Goal: Task Accomplishment & Management: Use online tool/utility

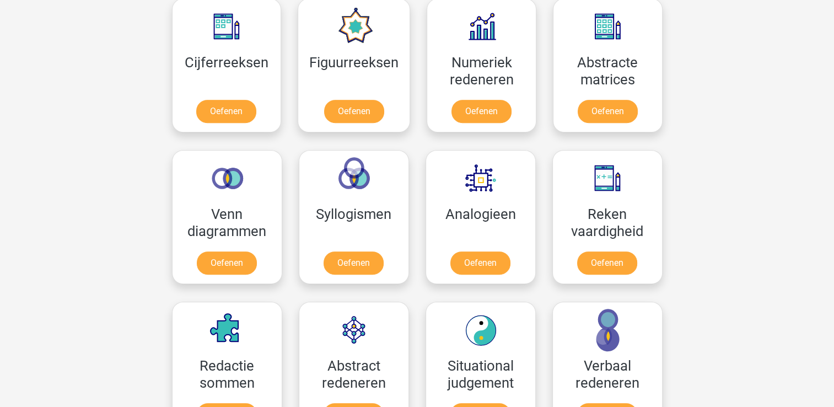
scroll to position [599, 0]
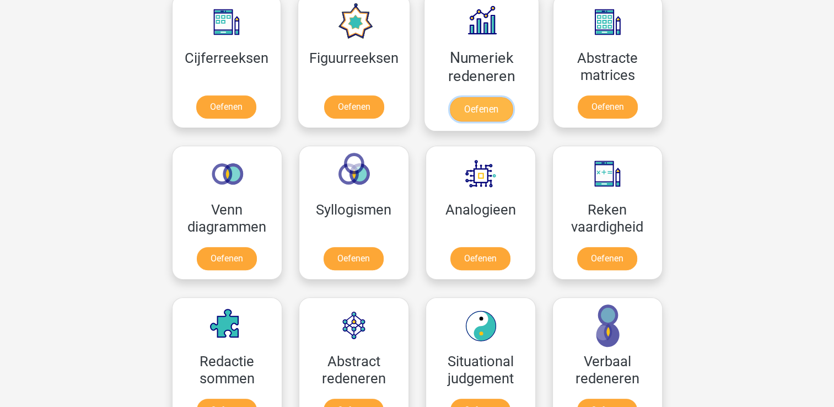
click at [476, 102] on link "Oefenen" at bounding box center [481, 109] width 63 height 24
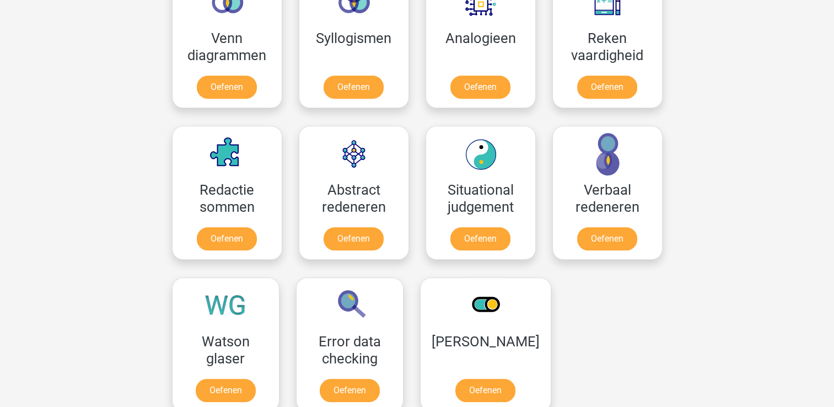
scroll to position [777, 0]
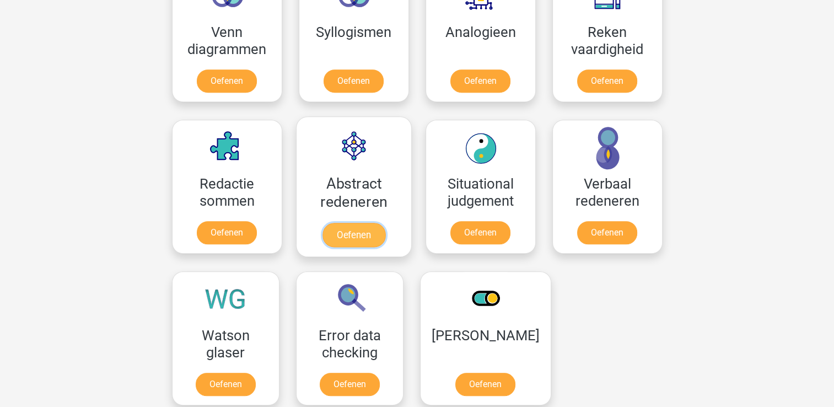
click at [356, 233] on link "Oefenen" at bounding box center [353, 235] width 63 height 24
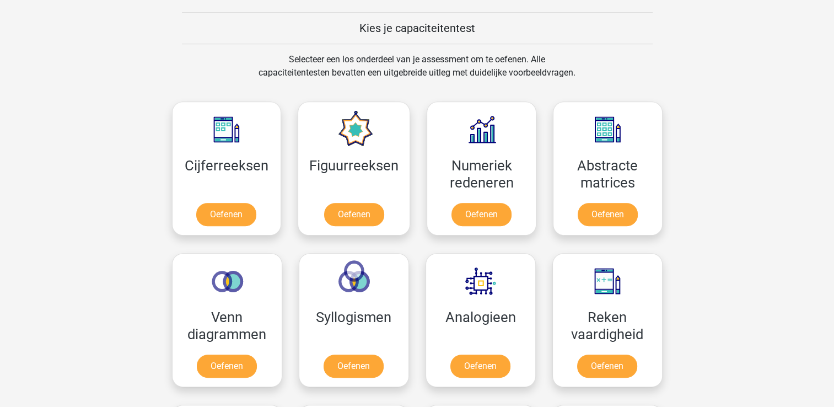
scroll to position [481, 0]
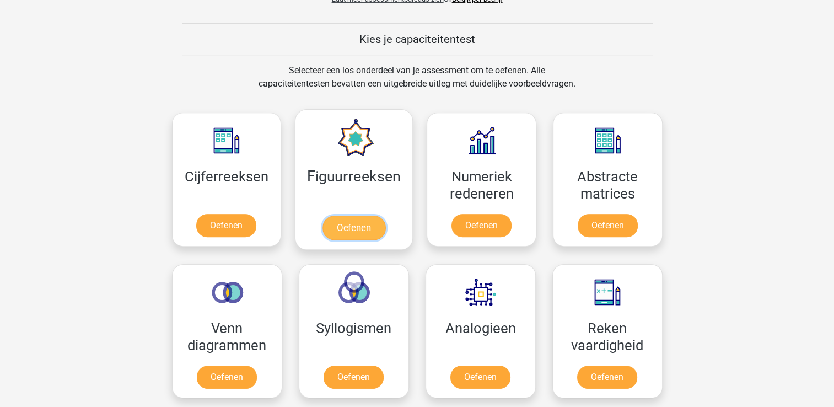
click at [344, 226] on link "Oefenen" at bounding box center [354, 228] width 63 height 24
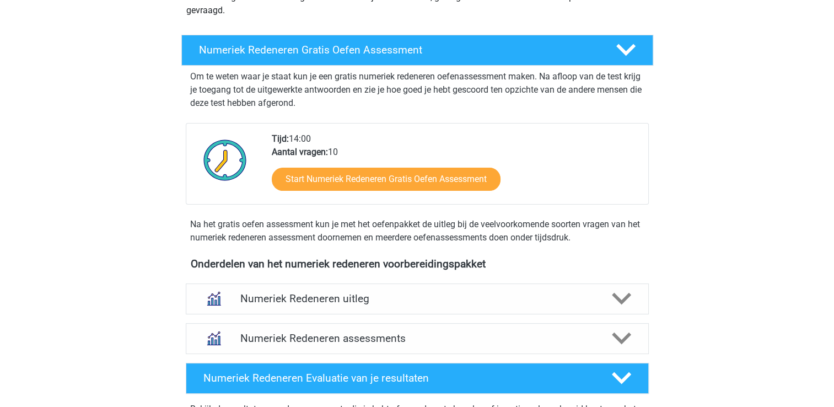
scroll to position [187, 0]
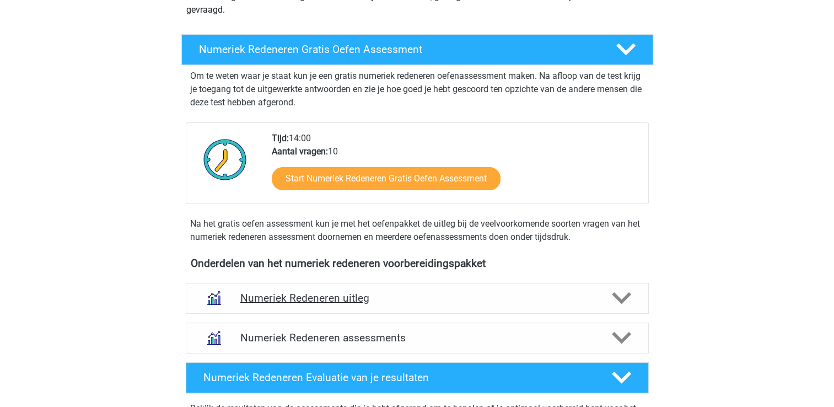
click at [628, 291] on icon at bounding box center [621, 297] width 19 height 19
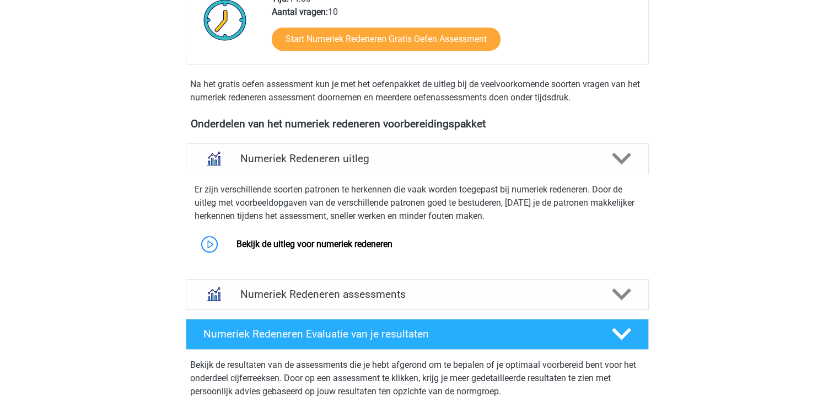
scroll to position [329, 0]
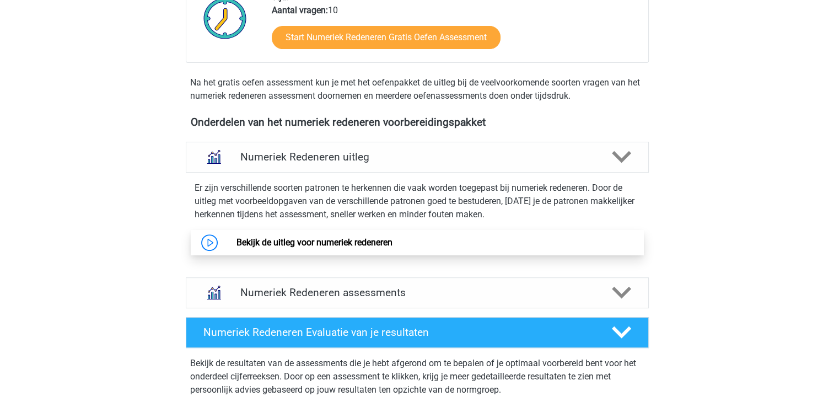
click at [343, 244] on link "Bekijk de uitleg voor numeriek redeneren" at bounding box center [315, 242] width 156 height 10
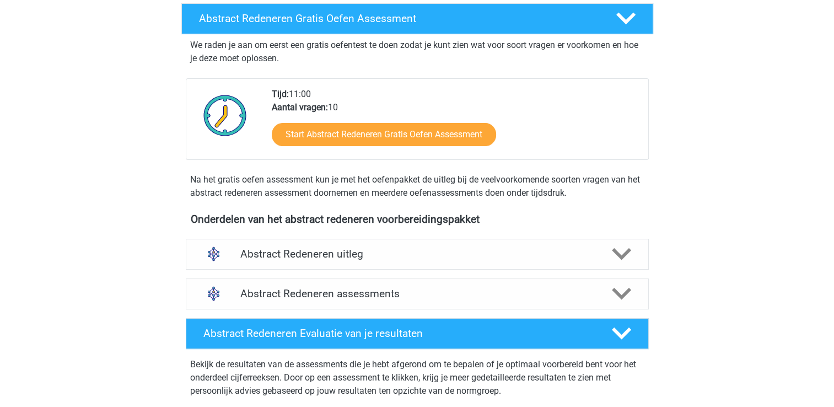
scroll to position [197, 0]
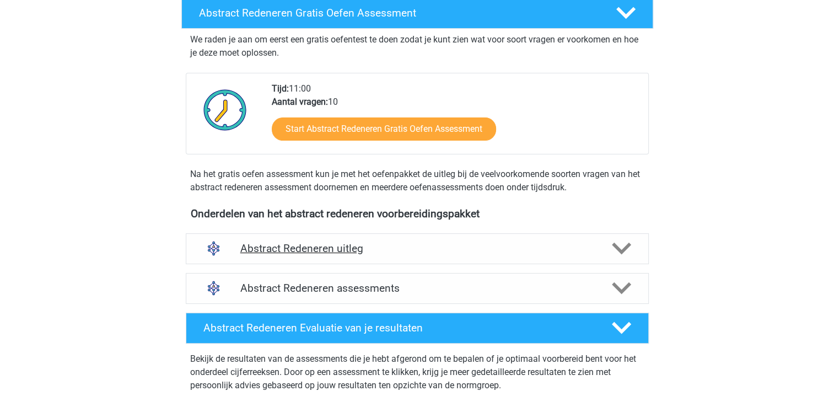
click at [621, 245] on icon at bounding box center [621, 248] width 19 height 19
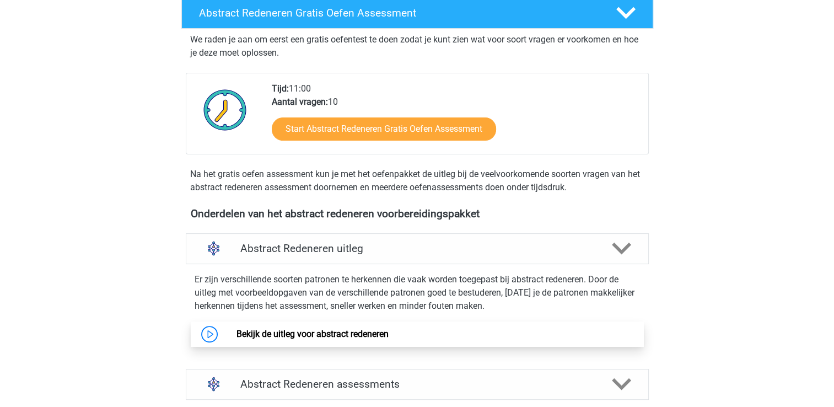
click at [382, 332] on link "Bekijk de uitleg voor abstract redeneren" at bounding box center [313, 334] width 152 height 10
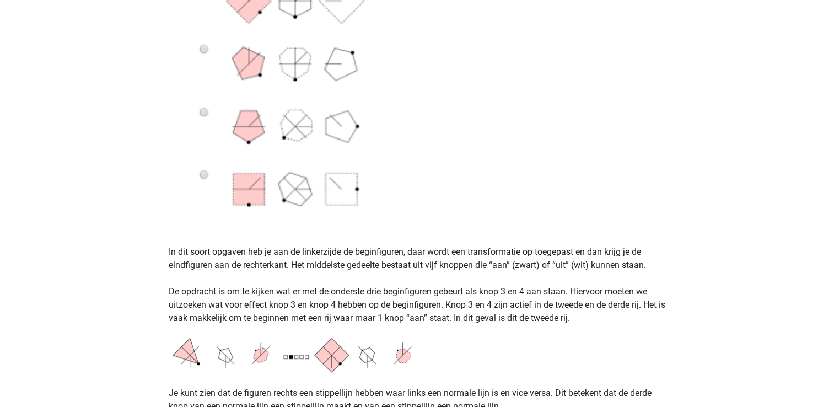
scroll to position [629, 0]
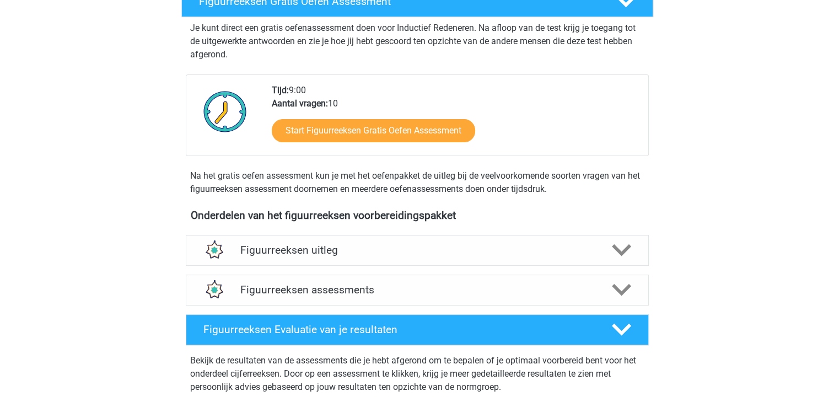
scroll to position [214, 0]
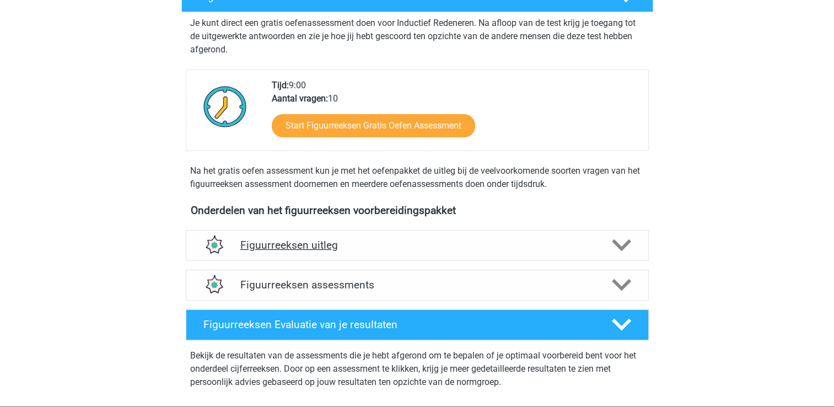
click at [611, 245] on div at bounding box center [620, 244] width 37 height 19
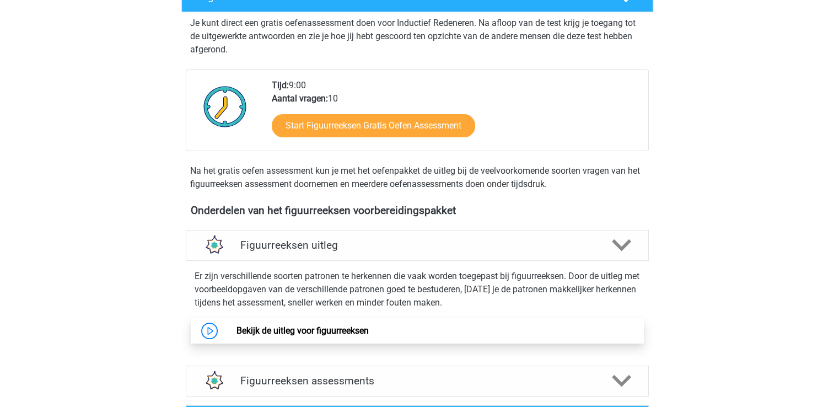
click at [351, 330] on link "Bekijk de uitleg voor figuurreeksen" at bounding box center [303, 330] width 132 height 10
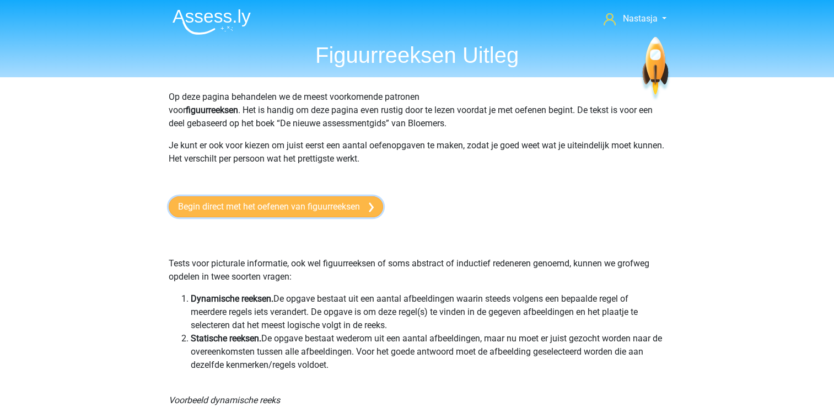
click at [331, 212] on link "Begin direct met het oefenen van figuurreeksen" at bounding box center [276, 206] width 214 height 21
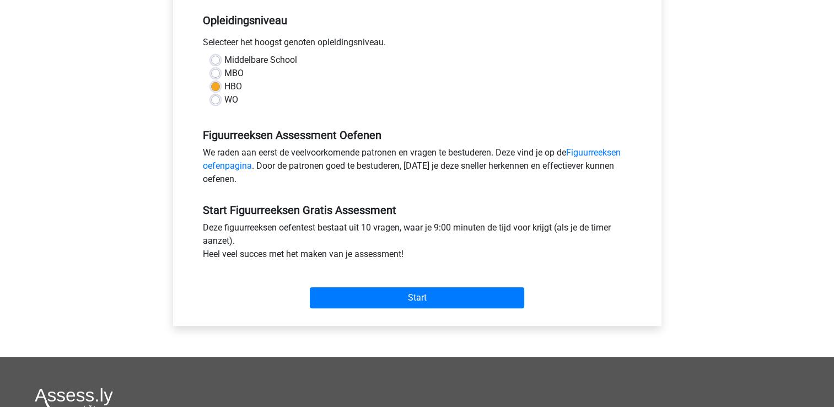
scroll to position [227, 0]
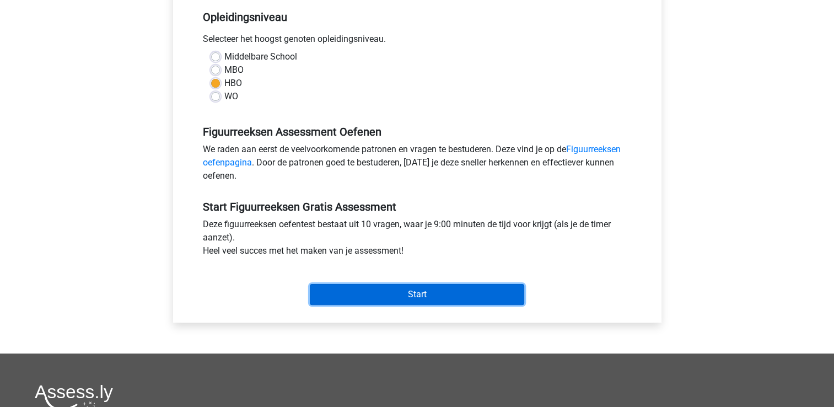
click at [410, 290] on input "Start" at bounding box center [417, 294] width 214 height 21
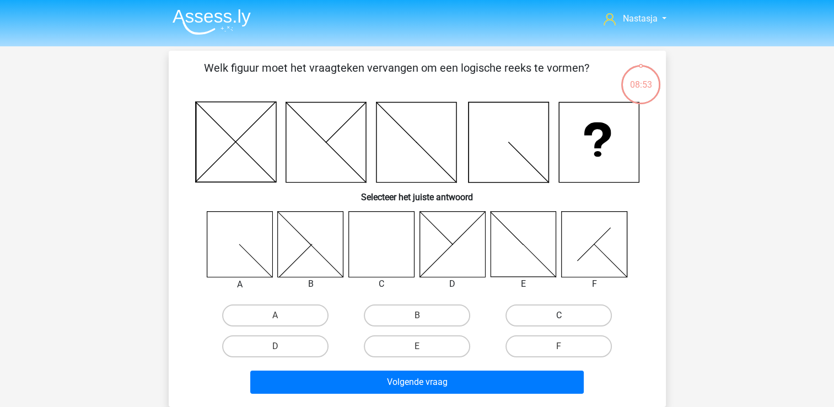
click at [540, 311] on label "C" at bounding box center [559, 315] width 106 height 22
click at [559, 315] on input "C" at bounding box center [562, 318] width 7 height 7
radio input "true"
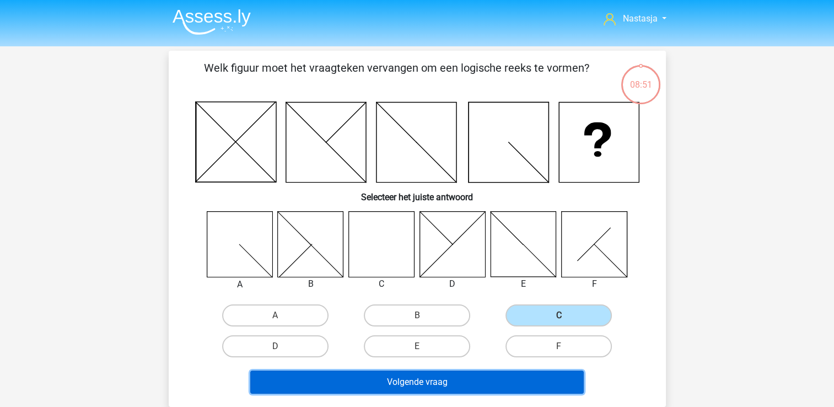
click at [443, 378] on button "Volgende vraag" at bounding box center [417, 382] width 334 height 23
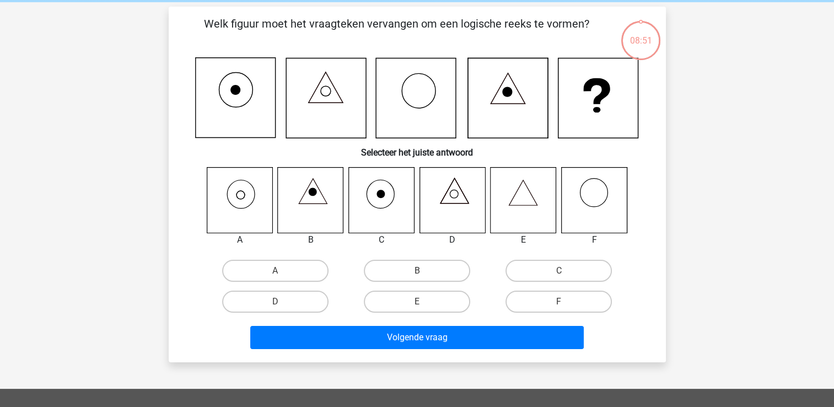
scroll to position [51, 0]
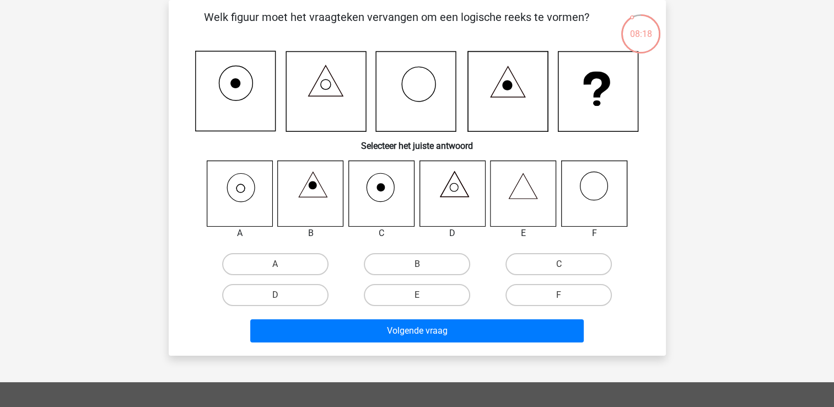
click at [235, 198] on icon at bounding box center [240, 193] width 66 height 66
click at [262, 262] on label "A" at bounding box center [275, 264] width 106 height 22
click at [275, 264] on input "A" at bounding box center [278, 267] width 7 height 7
radio input "true"
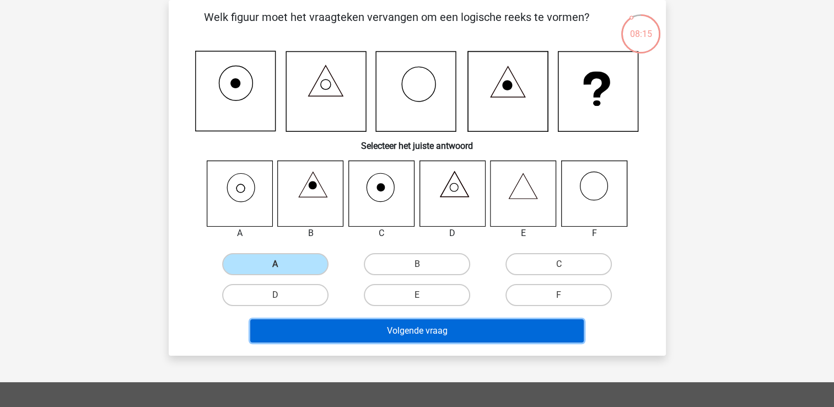
click at [378, 331] on button "Volgende vraag" at bounding box center [417, 330] width 334 height 23
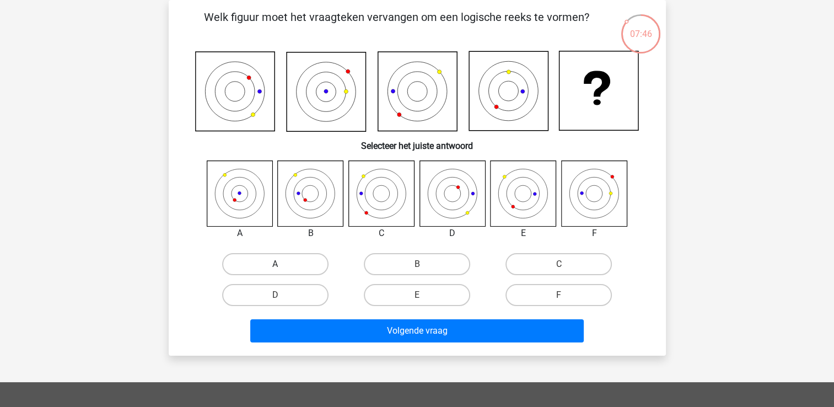
click at [292, 259] on label "A" at bounding box center [275, 264] width 106 height 22
click at [282, 264] on input "A" at bounding box center [278, 267] width 7 height 7
radio input "true"
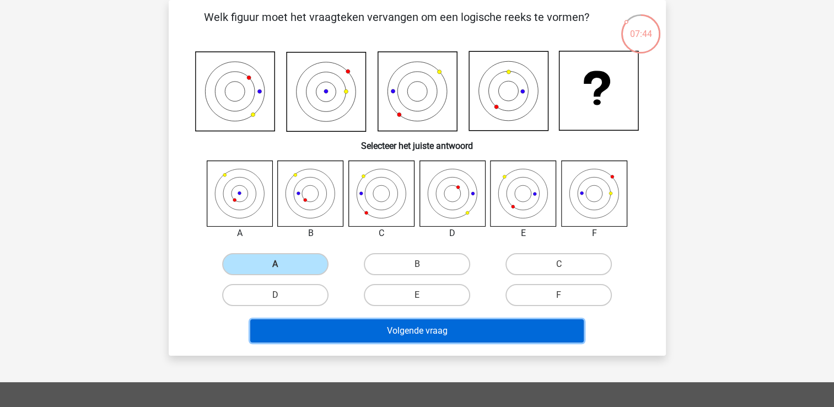
click at [414, 328] on button "Volgende vraag" at bounding box center [417, 330] width 334 height 23
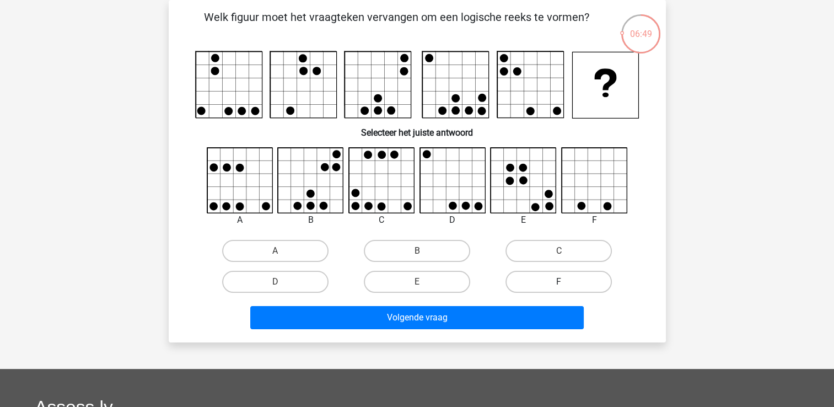
click at [543, 281] on label "F" at bounding box center [559, 282] width 106 height 22
click at [559, 282] on input "F" at bounding box center [562, 285] width 7 height 7
radio input "true"
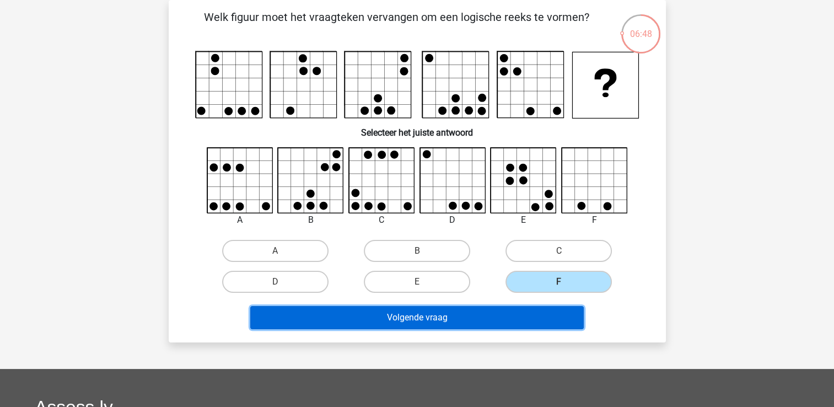
click at [451, 312] on button "Volgende vraag" at bounding box center [417, 317] width 334 height 23
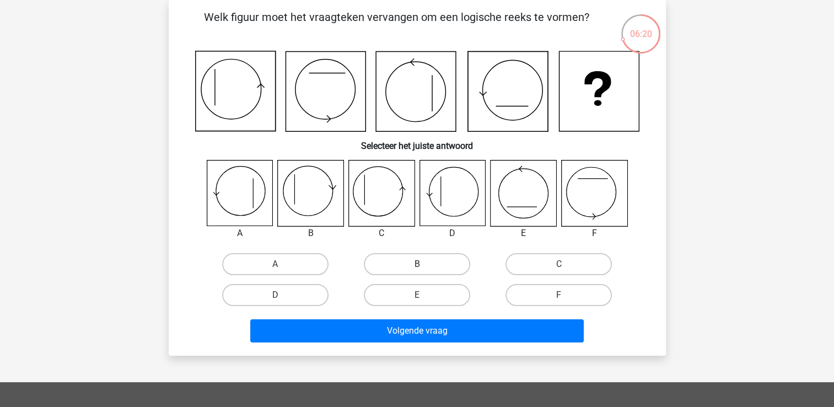
click at [430, 260] on label "B" at bounding box center [417, 264] width 106 height 22
click at [424, 264] on input "B" at bounding box center [420, 267] width 7 height 7
radio input "true"
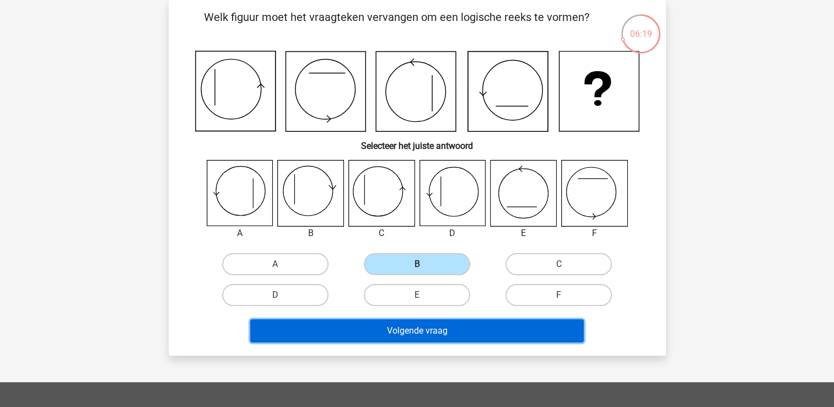
click at [409, 331] on button "Volgende vraag" at bounding box center [417, 330] width 334 height 23
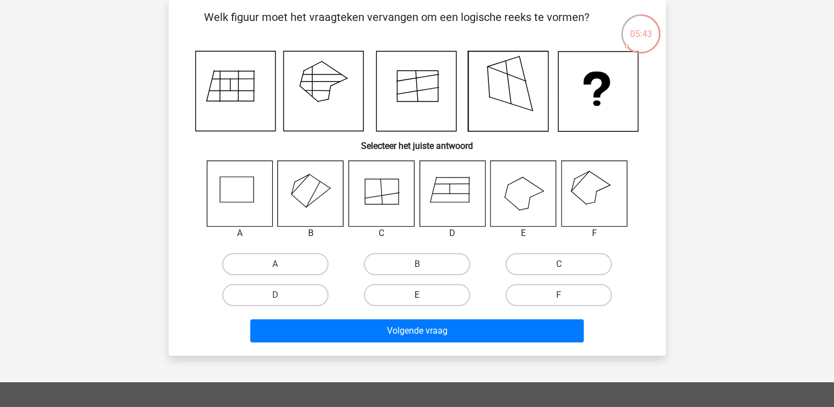
click at [437, 292] on label "E" at bounding box center [417, 295] width 106 height 22
click at [424, 295] on input "E" at bounding box center [420, 298] width 7 height 7
radio input "true"
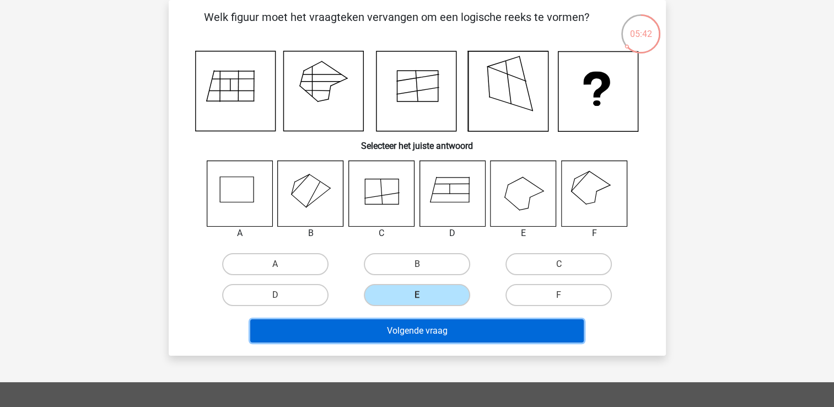
click at [423, 326] on button "Volgende vraag" at bounding box center [417, 330] width 334 height 23
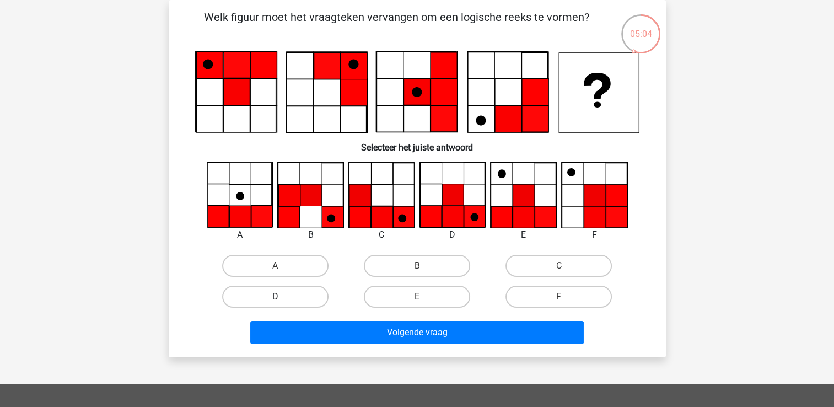
click at [275, 293] on label "D" at bounding box center [275, 297] width 106 height 22
click at [275, 297] on input "D" at bounding box center [278, 300] width 7 height 7
radio input "true"
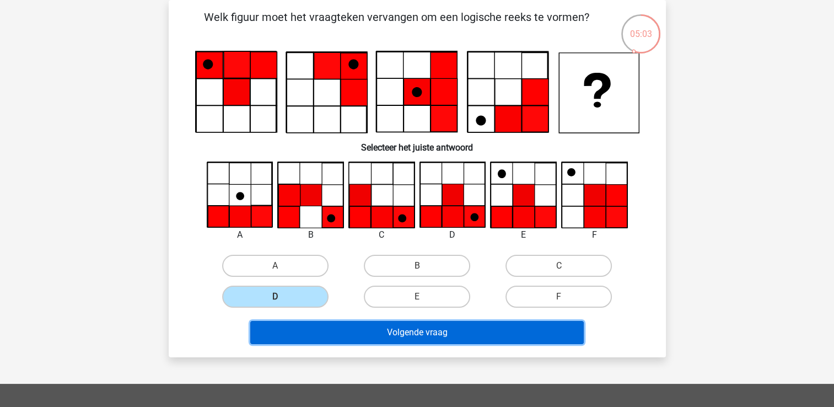
click at [378, 330] on button "Volgende vraag" at bounding box center [417, 332] width 334 height 23
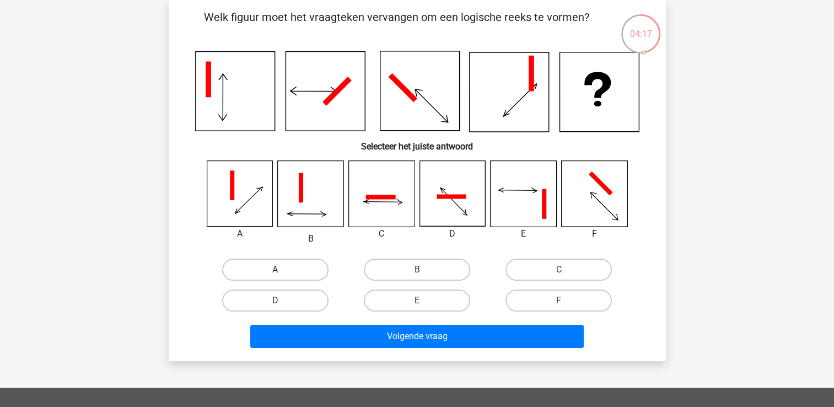
click at [254, 271] on label "A" at bounding box center [275, 270] width 106 height 22
click at [275, 271] on input "A" at bounding box center [278, 273] width 7 height 7
radio input "true"
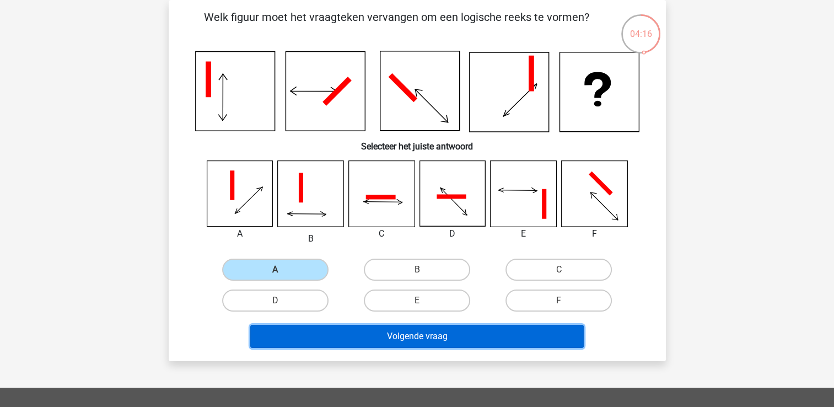
click at [382, 337] on button "Volgende vraag" at bounding box center [417, 336] width 334 height 23
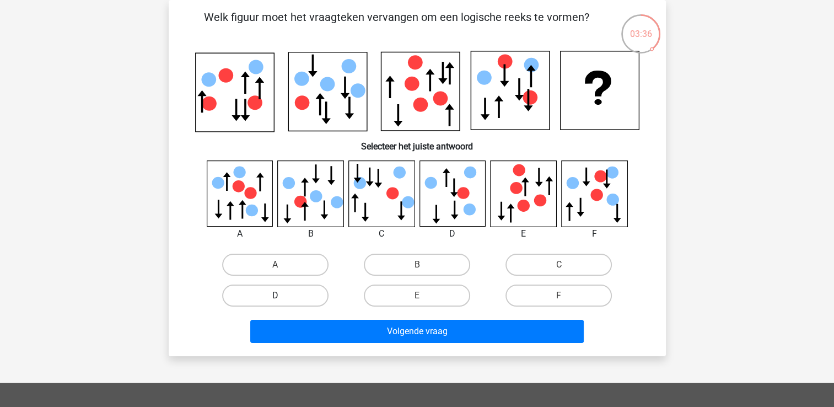
click at [269, 295] on label "D" at bounding box center [275, 295] width 106 height 22
click at [275, 296] on input "D" at bounding box center [278, 299] width 7 height 7
radio input "true"
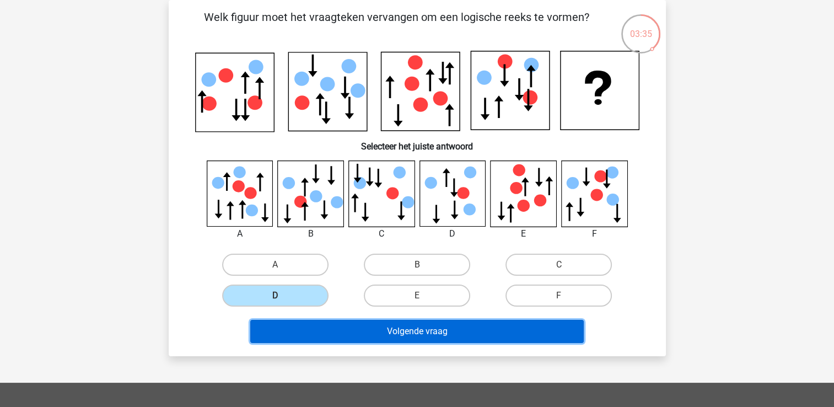
click at [382, 331] on button "Volgende vraag" at bounding box center [417, 331] width 334 height 23
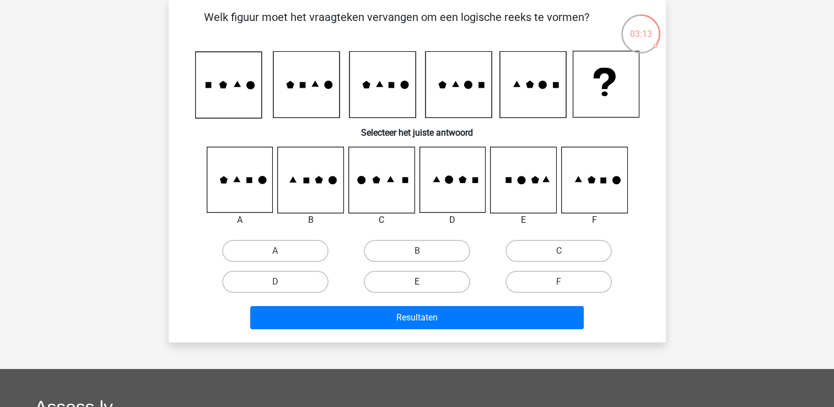
click at [414, 277] on label "E" at bounding box center [417, 282] width 106 height 22
click at [417, 282] on input "E" at bounding box center [420, 285] width 7 height 7
radio input "true"
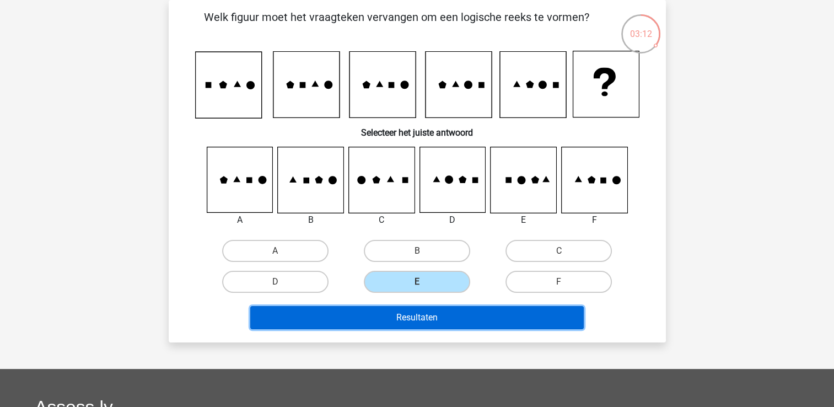
click at [417, 316] on button "Resultaten" at bounding box center [417, 317] width 334 height 23
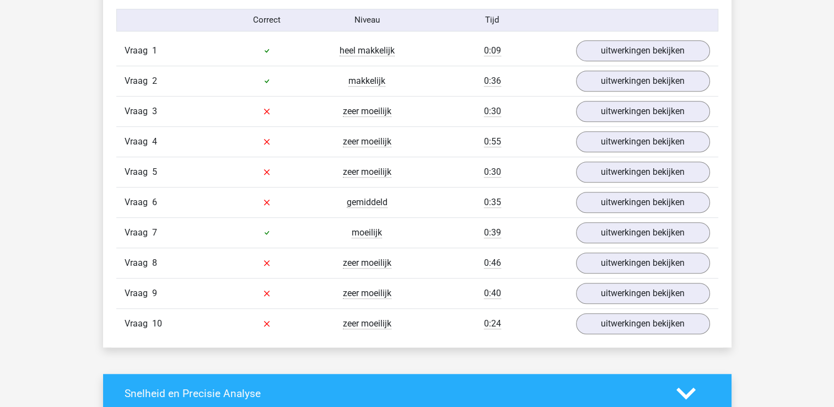
scroll to position [727, 0]
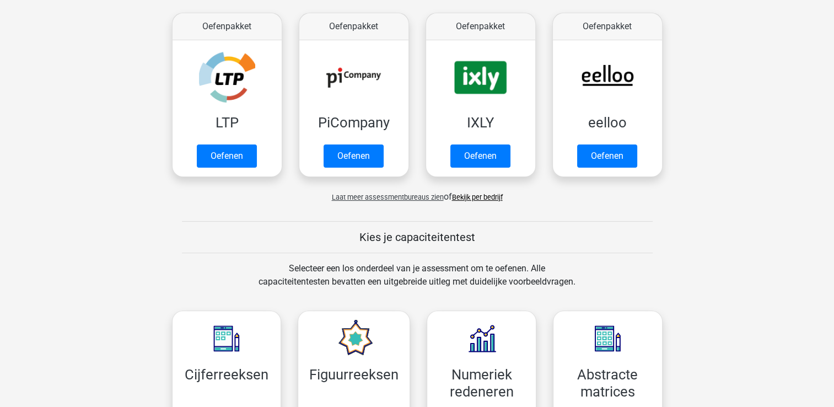
scroll to position [296, 0]
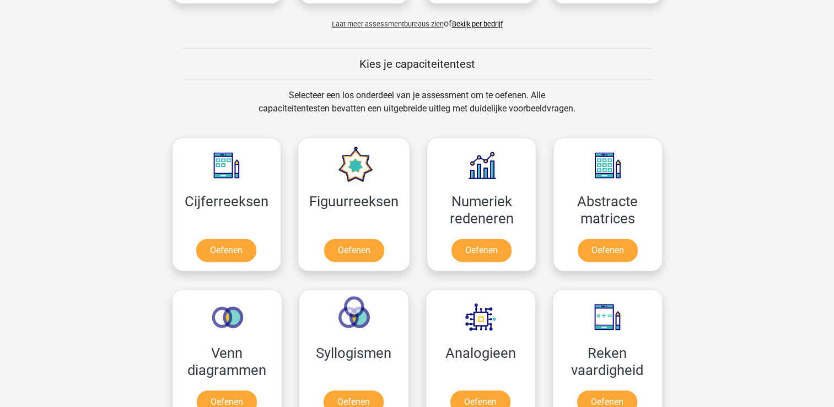
scroll to position [464, 0]
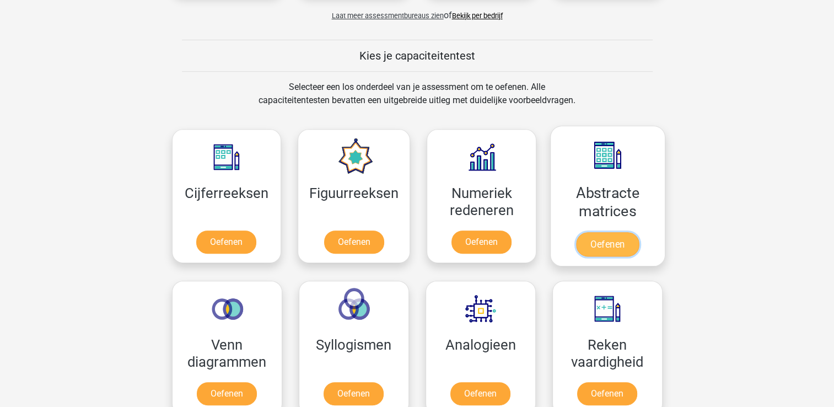
click at [613, 242] on link "Oefenen" at bounding box center [607, 244] width 63 height 24
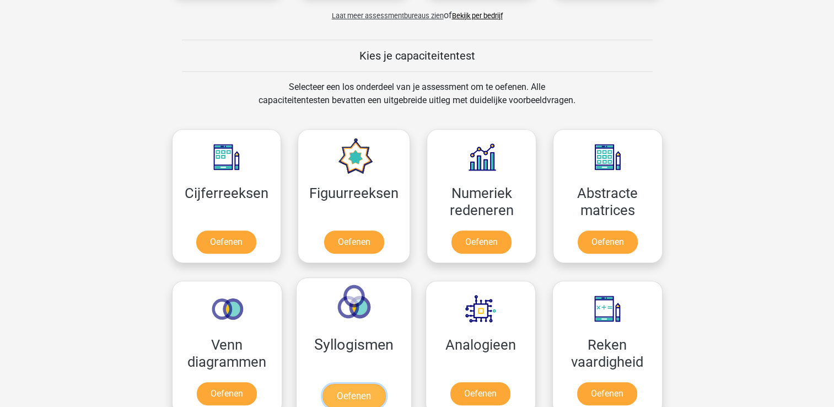
click at [348, 391] on link "Oefenen" at bounding box center [353, 396] width 63 height 24
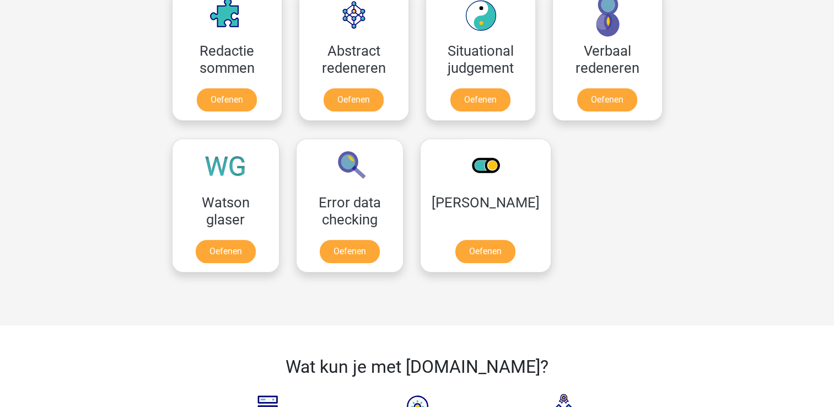
scroll to position [905, 0]
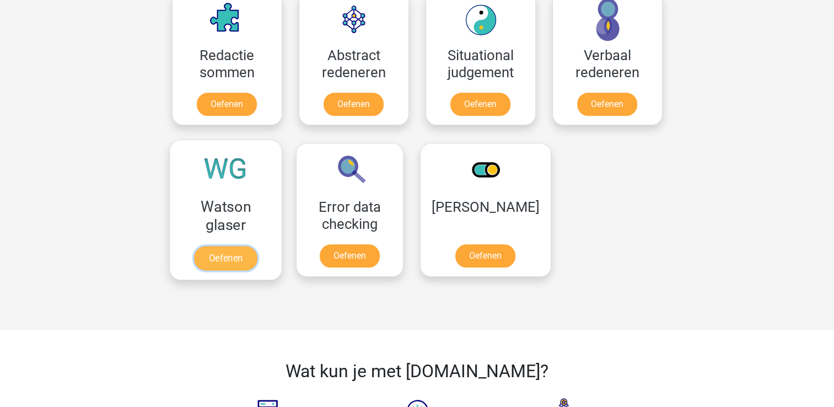
click at [229, 251] on link "Oefenen" at bounding box center [225, 258] width 63 height 24
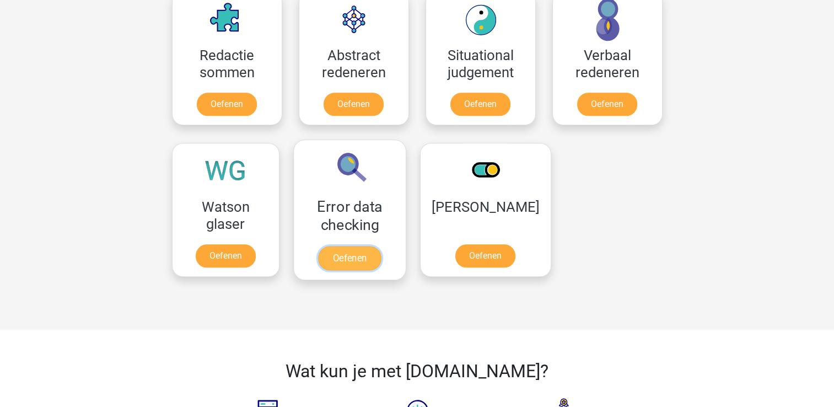
click at [341, 251] on link "Oefenen" at bounding box center [349, 258] width 63 height 24
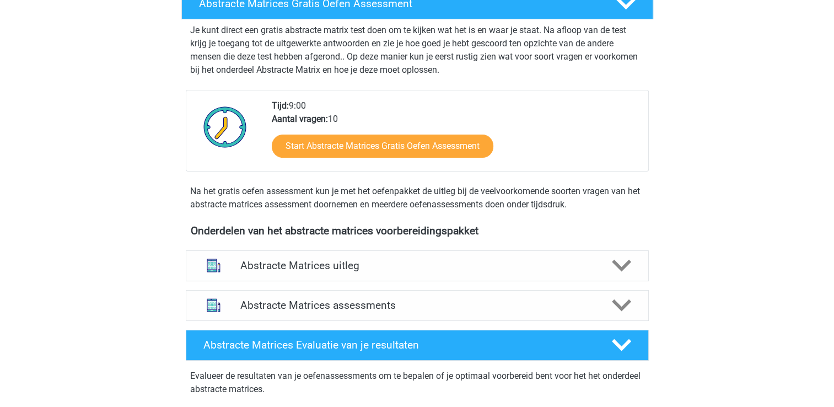
scroll to position [211, 0]
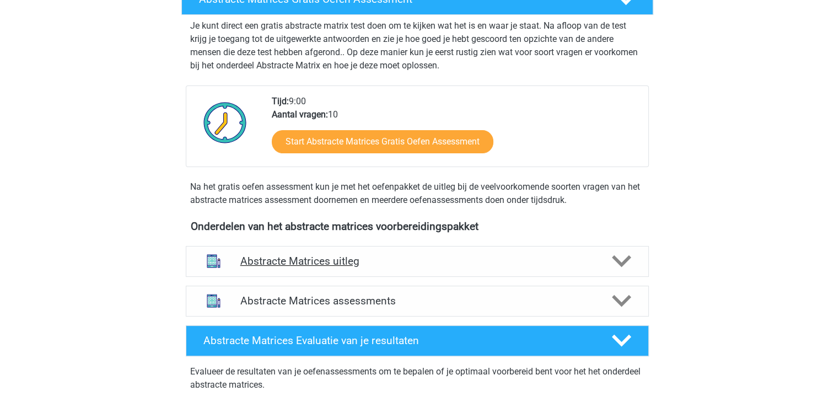
click at [626, 259] on polygon at bounding box center [621, 261] width 19 height 12
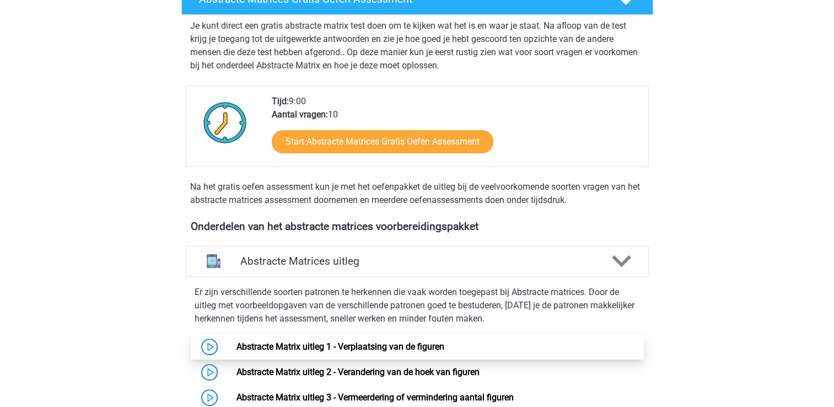
click at [404, 345] on link "Abstracte Matrix uitleg 1 - Verplaatsing van de figuren" at bounding box center [341, 346] width 208 height 10
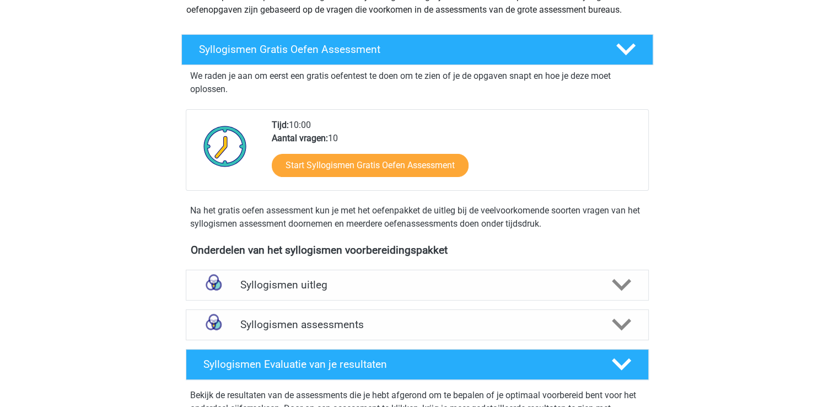
scroll to position [146, 0]
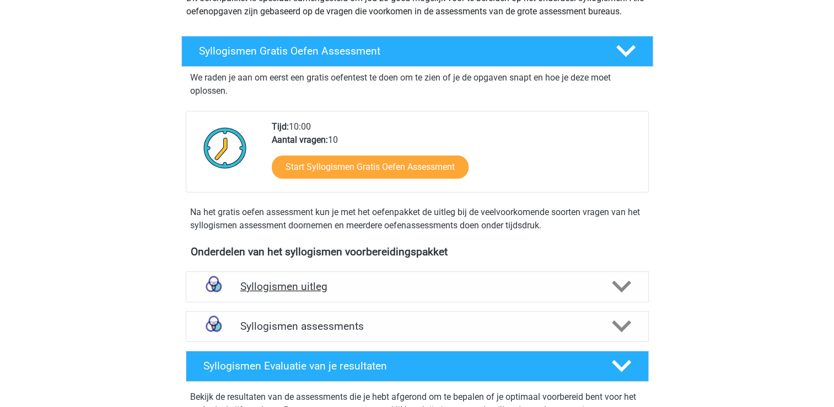
click at [616, 281] on icon at bounding box center [621, 286] width 19 height 19
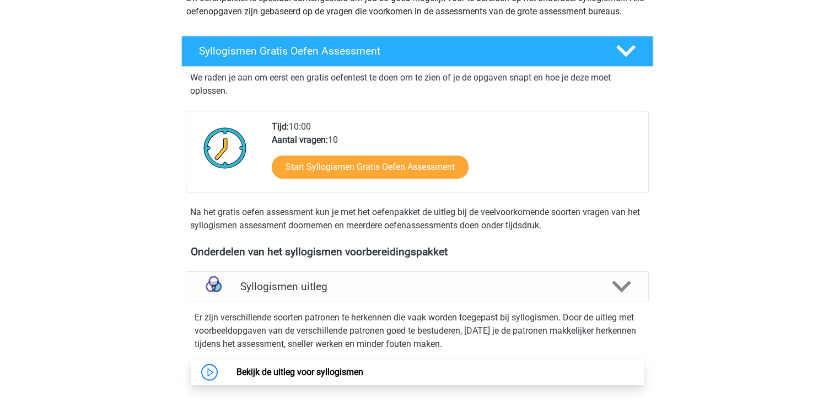
click at [350, 374] on link "Bekijk de uitleg voor syllogismen" at bounding box center [300, 372] width 127 height 10
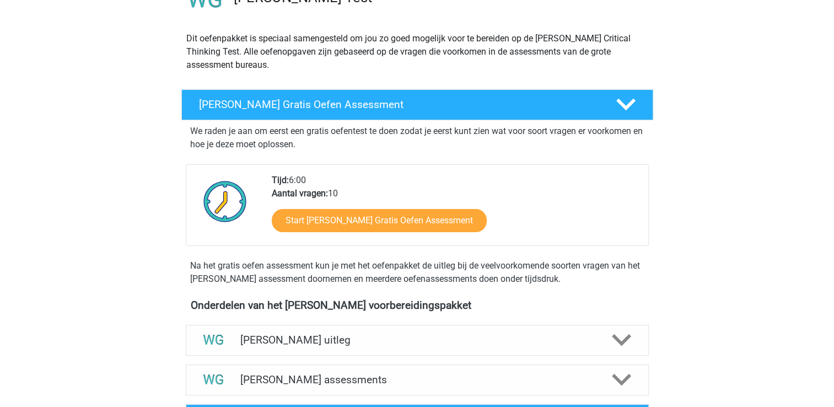
scroll to position [110, 0]
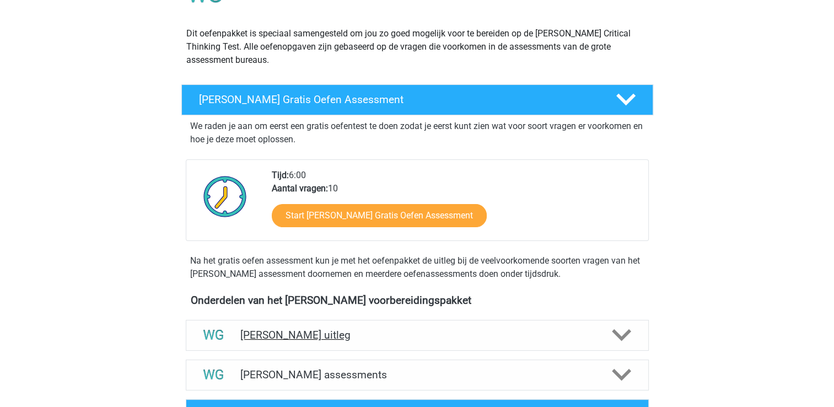
click at [622, 336] on polygon at bounding box center [621, 335] width 19 height 12
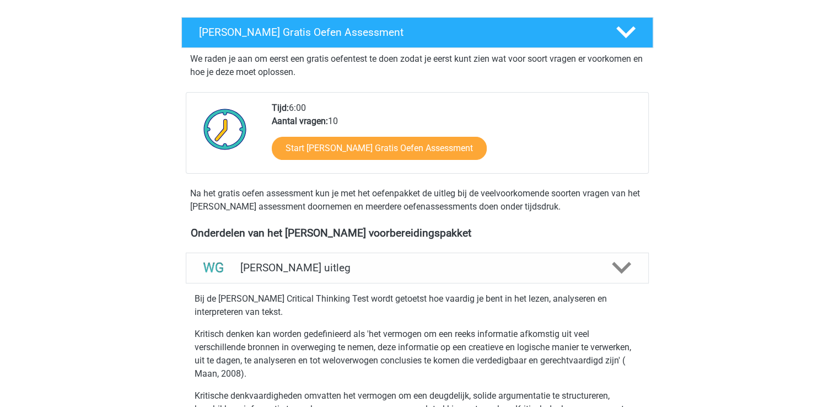
scroll to position [0, 0]
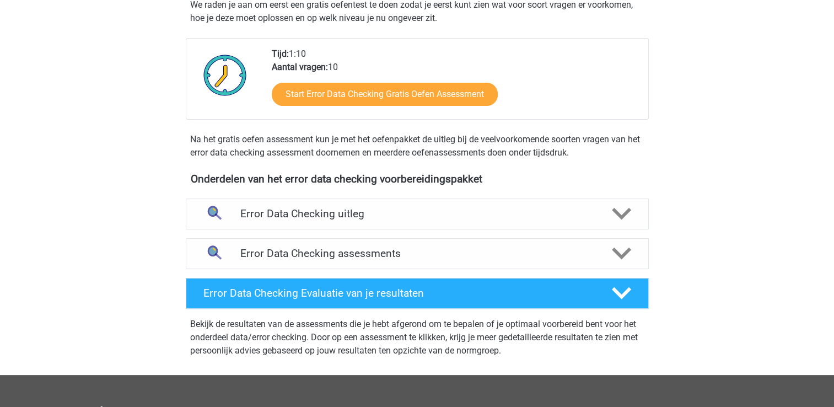
scroll to position [240, 0]
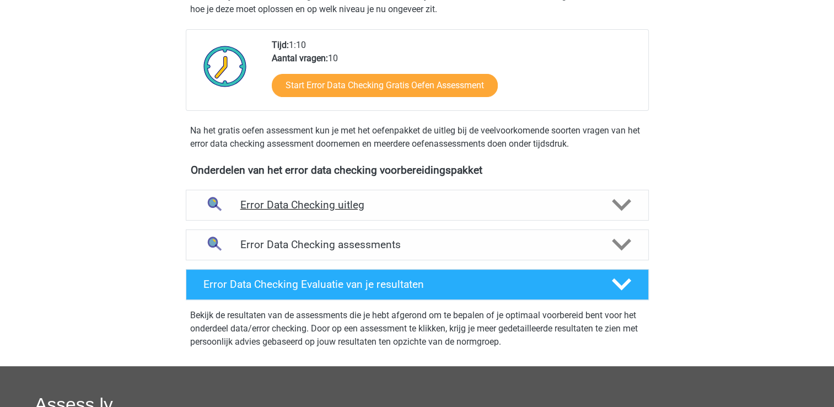
click at [621, 205] on icon at bounding box center [621, 204] width 19 height 19
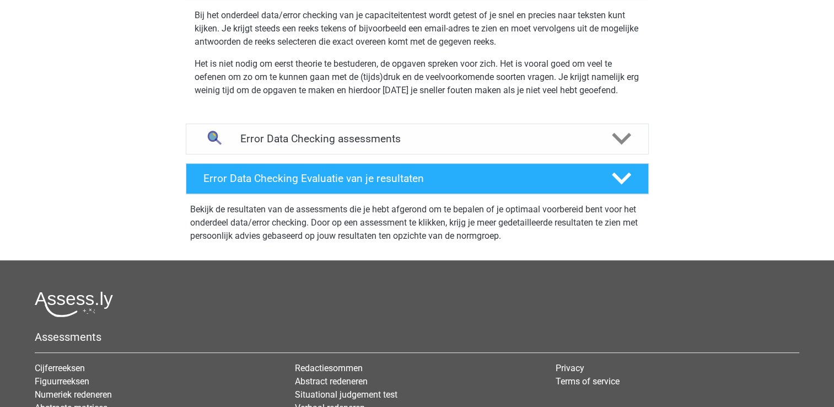
scroll to position [465, 0]
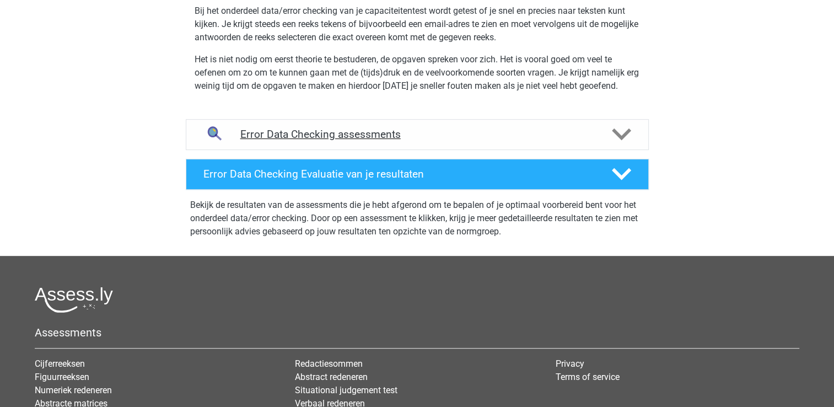
click at [620, 129] on icon at bounding box center [621, 134] width 19 height 19
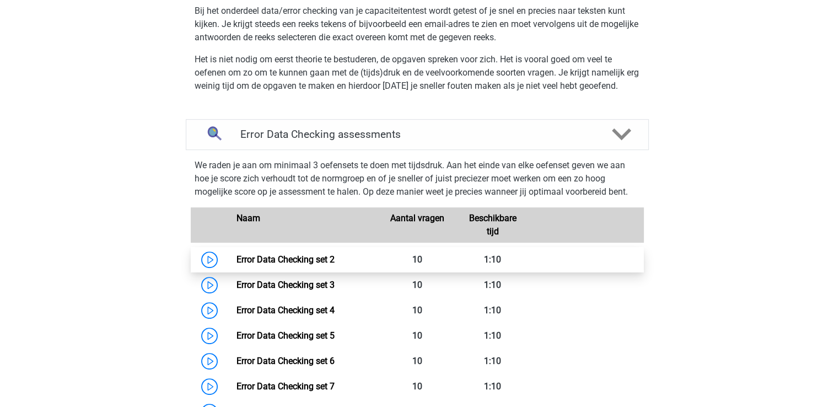
click at [266, 259] on link "Error Data Checking set 2" at bounding box center [286, 259] width 98 height 10
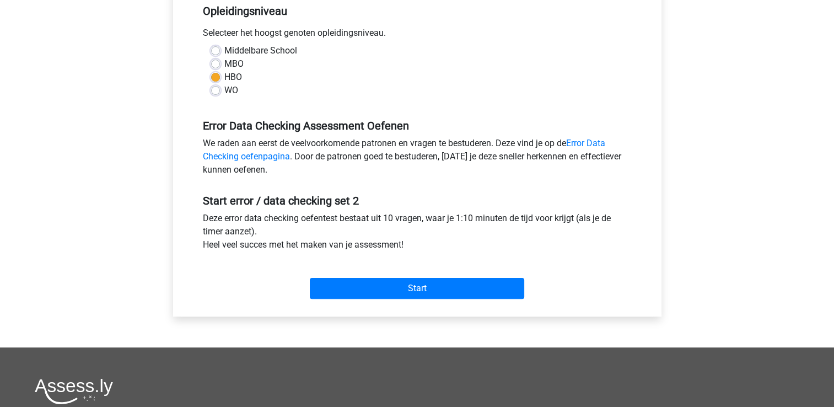
scroll to position [234, 0]
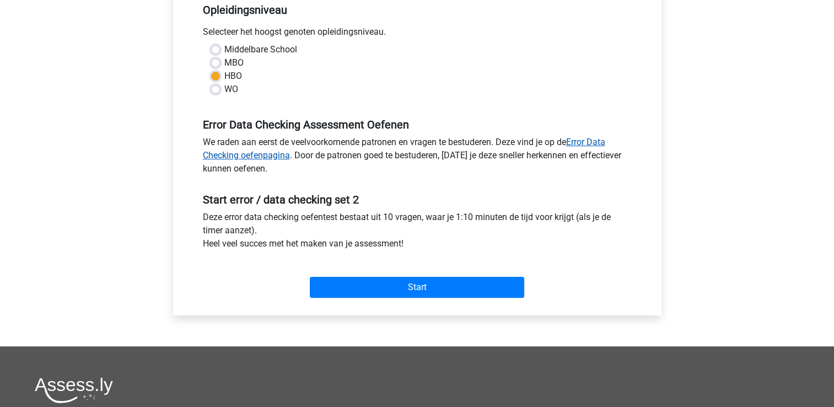
click at [599, 142] on link "Error Data Checking oefenpagina" at bounding box center [404, 149] width 402 height 24
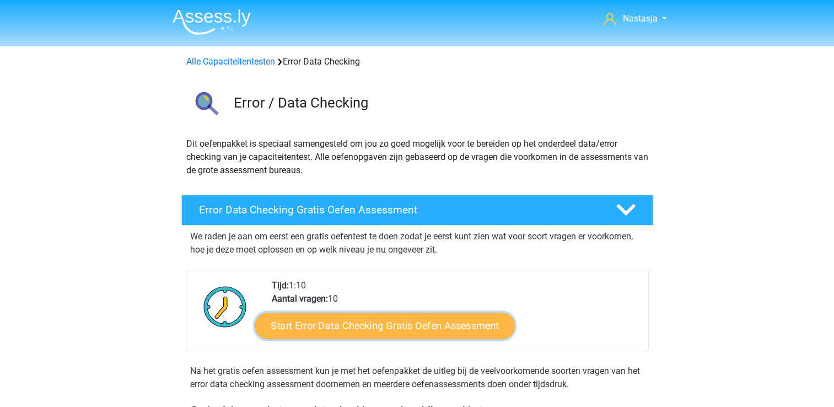
click at [434, 323] on link "Start Error Data Checking Gratis Oefen Assessment" at bounding box center [385, 326] width 260 height 26
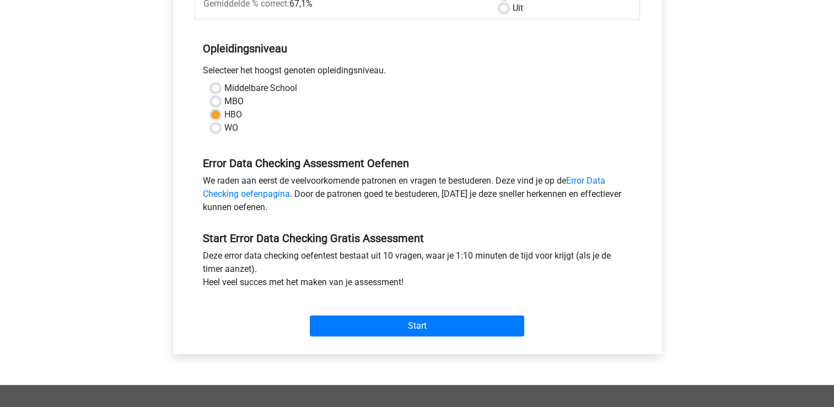
scroll to position [201, 0]
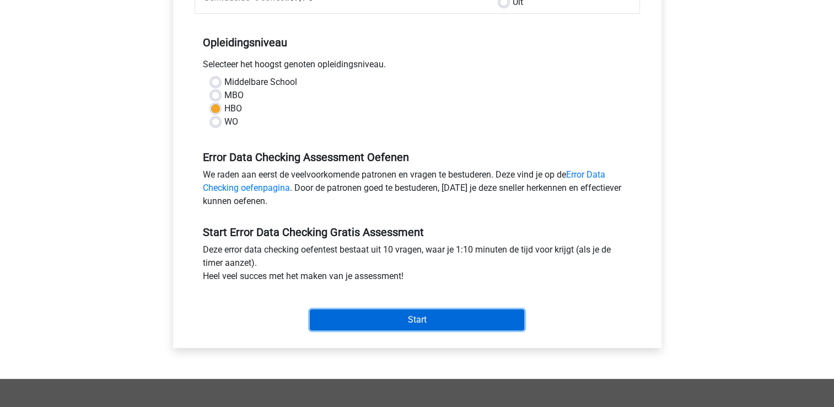
click at [410, 317] on input "Start" at bounding box center [417, 319] width 214 height 21
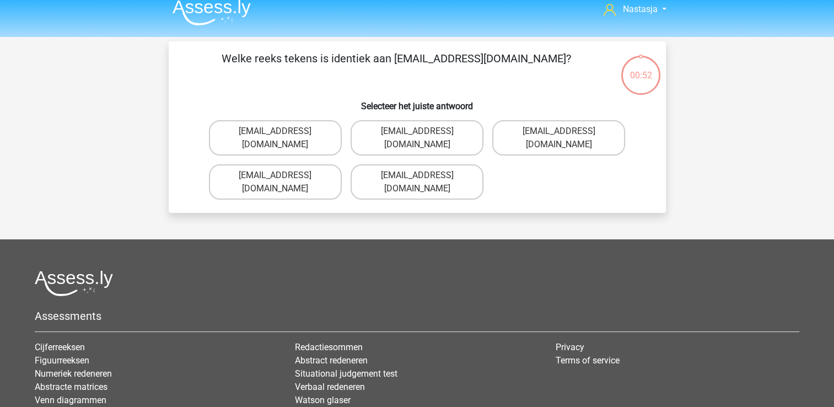
scroll to position [9, 0]
click at [454, 132] on label "[EMAIL_ADDRESS][DOMAIN_NAME]" at bounding box center [417, 138] width 133 height 35
click at [424, 132] on input "[EMAIL_ADDRESS][DOMAIN_NAME]" at bounding box center [420, 135] width 7 height 7
radio input "true"
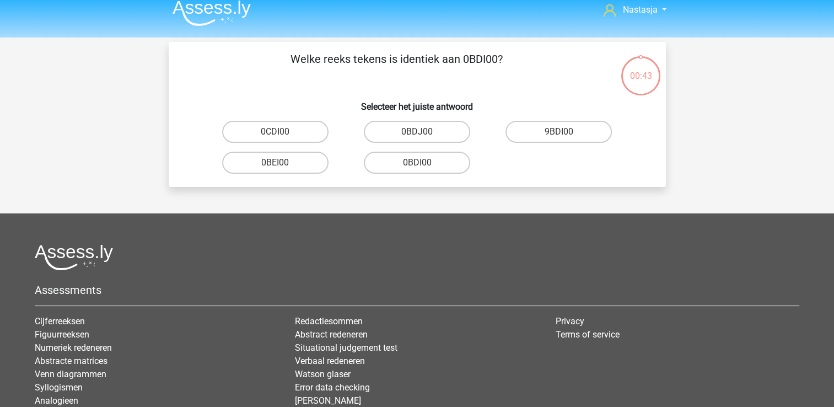
scroll to position [51, 0]
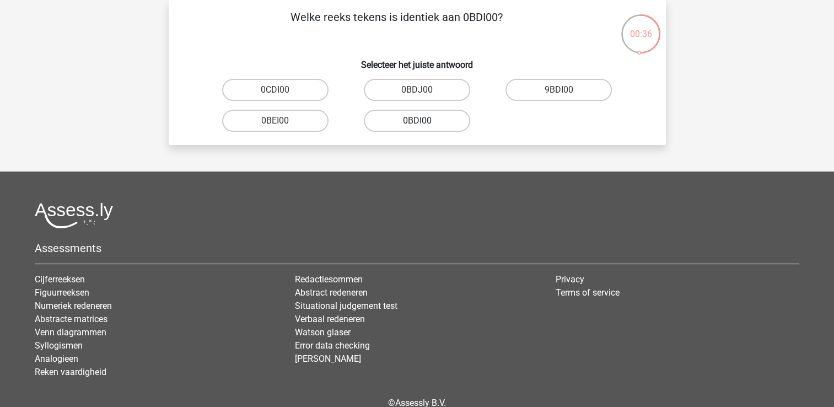
click at [437, 117] on label "0BDI00" at bounding box center [417, 121] width 106 height 22
click at [424, 121] on input "0BDI00" at bounding box center [420, 124] width 7 height 7
radio input "true"
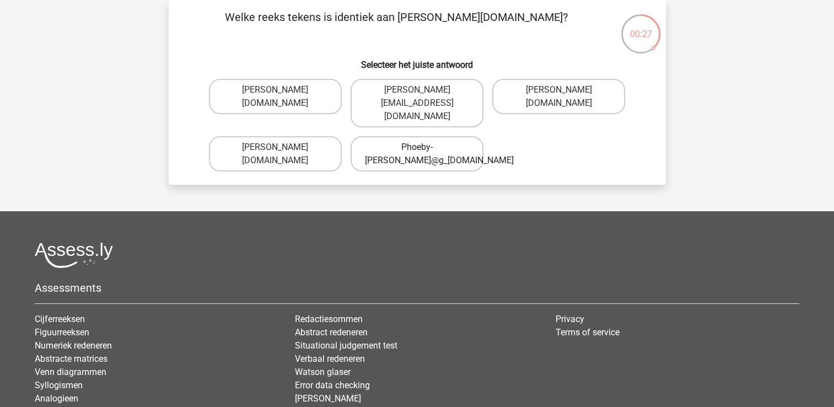
click at [423, 144] on label "Phoeby-[PERSON_NAME]@g_[DOMAIN_NAME]" at bounding box center [417, 153] width 133 height 35
click at [423, 147] on input "Phoeby-[PERSON_NAME]@g_[DOMAIN_NAME]" at bounding box center [420, 150] width 7 height 7
radio input "true"
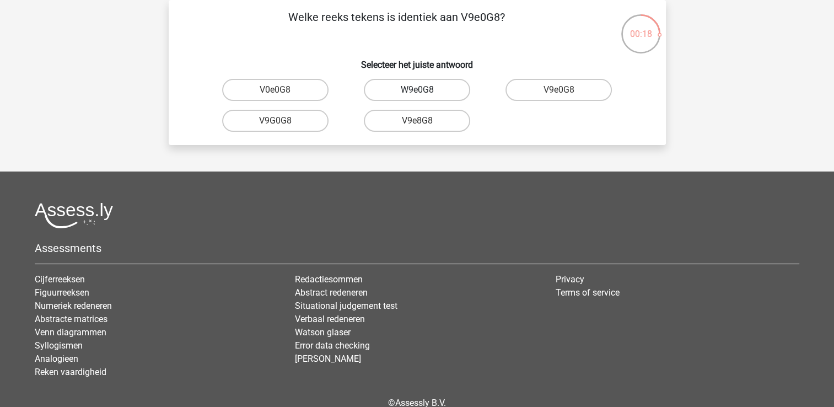
click at [437, 88] on label "W9e0G8" at bounding box center [417, 90] width 106 height 22
click at [424, 90] on input "W9e0G8" at bounding box center [420, 93] width 7 height 7
radio input "true"
click at [292, 89] on label "91051S" at bounding box center [275, 90] width 106 height 22
click at [282, 90] on input "91051S" at bounding box center [278, 93] width 7 height 7
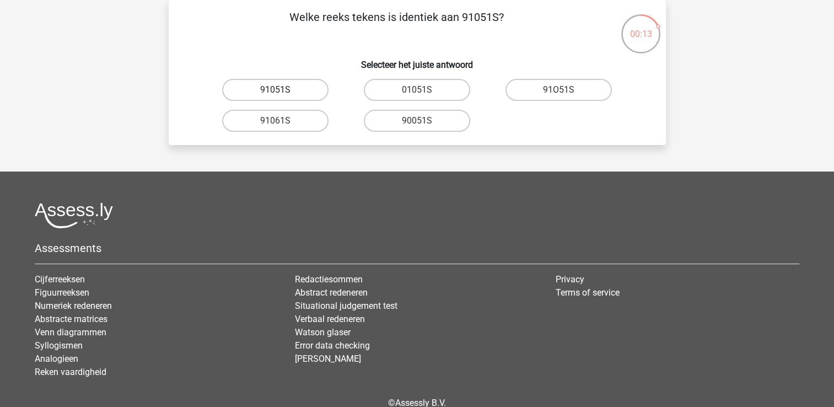
radio input "true"
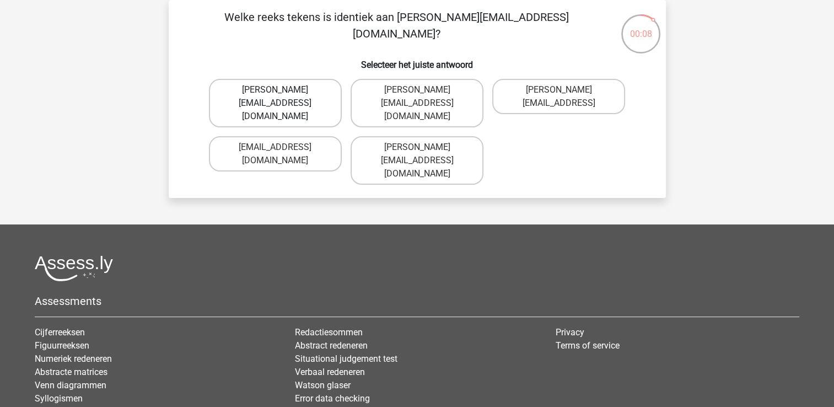
click at [315, 89] on label "[PERSON_NAME][EMAIL_ADDRESS][DOMAIN_NAME]" at bounding box center [275, 103] width 133 height 49
click at [282, 90] on input "[PERSON_NAME][EMAIL_ADDRESS][DOMAIN_NAME]" at bounding box center [278, 93] width 7 height 7
radio input "true"
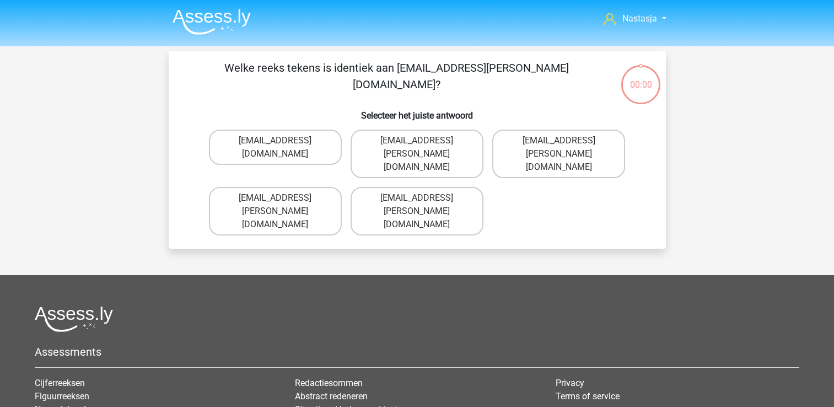
scroll to position [51, 0]
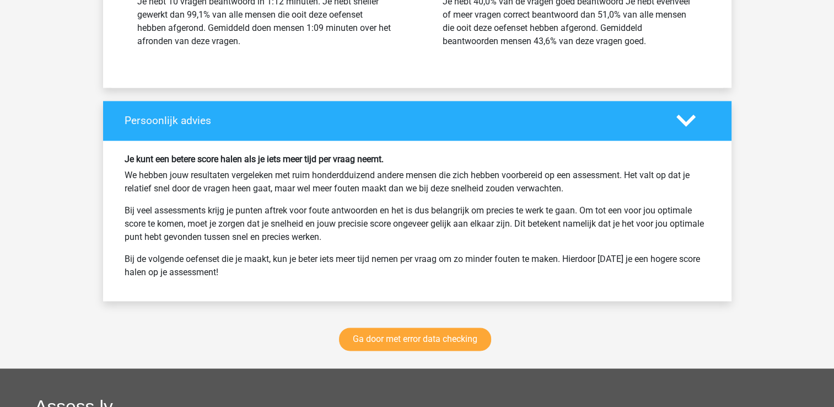
scroll to position [1375, 0]
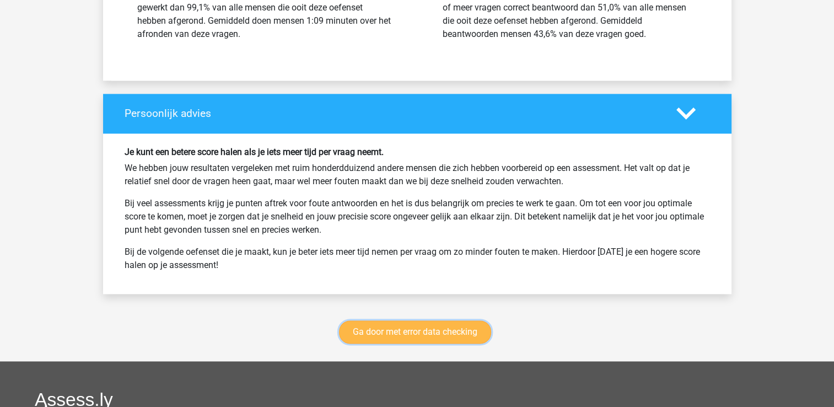
click at [472, 327] on link "Ga door met error data checking" at bounding box center [415, 331] width 152 height 23
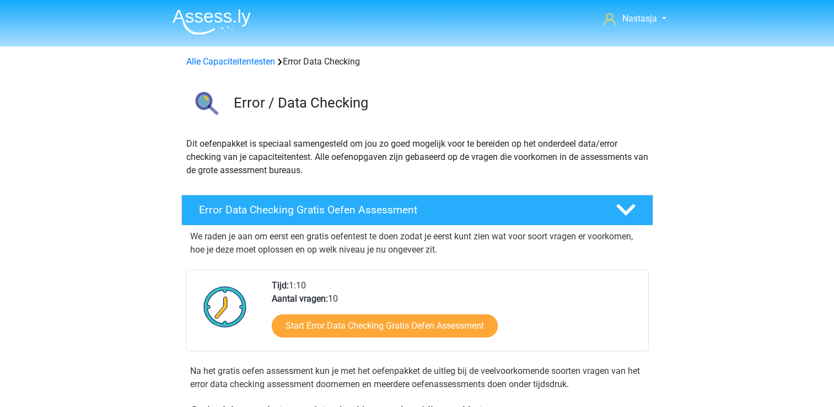
scroll to position [465, 0]
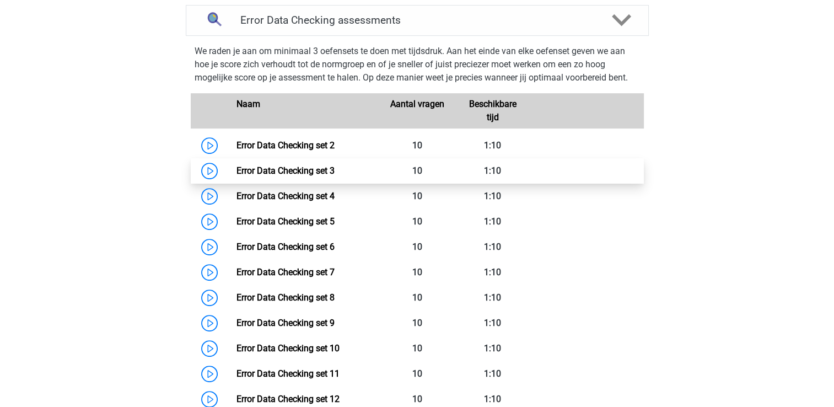
click at [300, 170] on link "Error Data Checking set 3" at bounding box center [286, 170] width 98 height 10
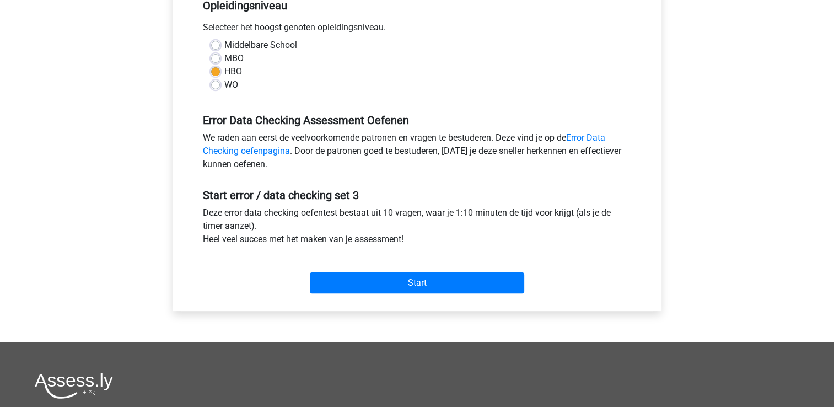
scroll to position [241, 0]
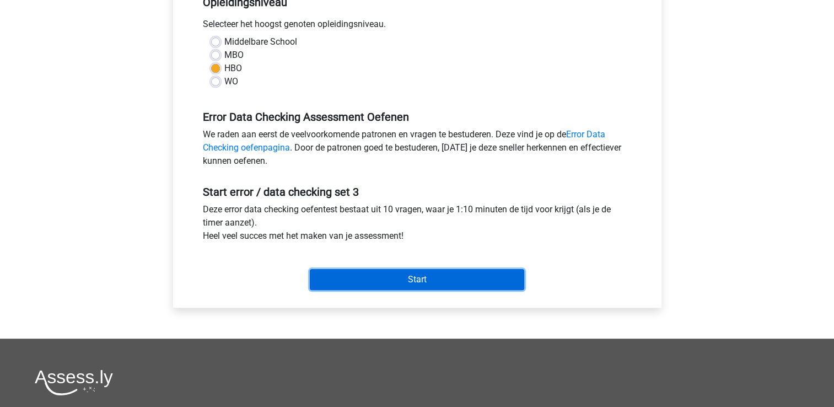
click at [448, 278] on input "Start" at bounding box center [417, 279] width 214 height 21
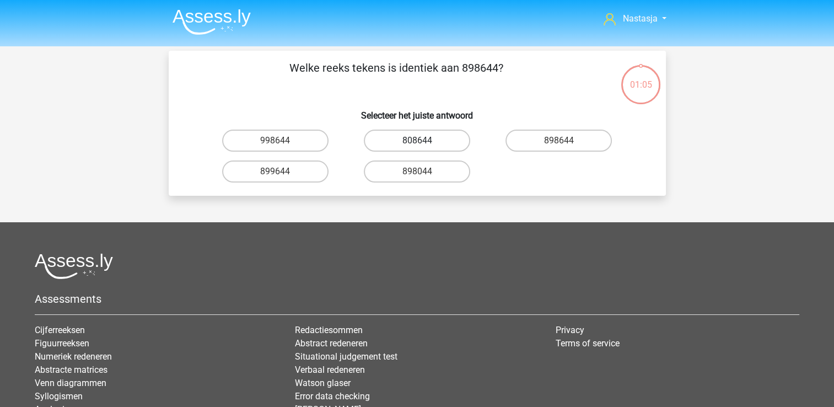
click at [432, 133] on label "808644" at bounding box center [417, 141] width 106 height 22
click at [424, 141] on input "808644" at bounding box center [420, 144] width 7 height 7
radio input "true"
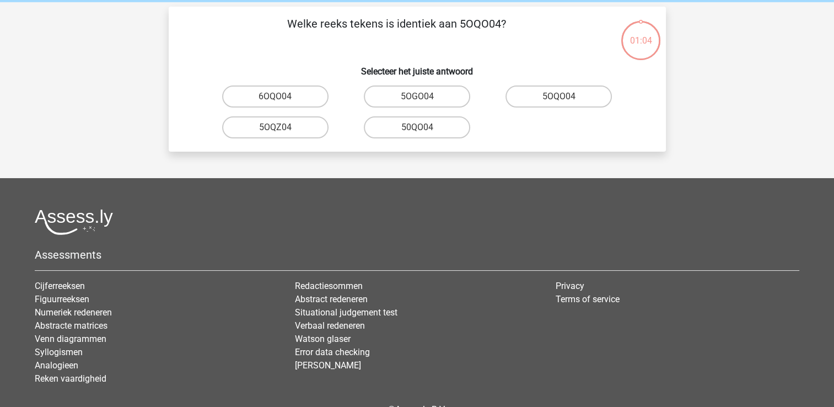
scroll to position [51, 0]
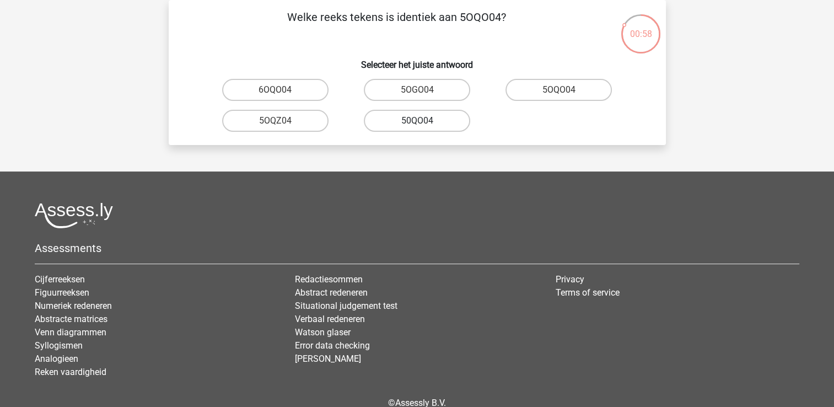
click at [443, 120] on label "50QO04" at bounding box center [417, 121] width 106 height 22
click at [424, 121] on input "50QO04" at bounding box center [420, 124] width 7 height 7
radio input "true"
click at [441, 88] on label "NW9Z80" at bounding box center [417, 90] width 106 height 22
click at [424, 90] on input "NW9Z80" at bounding box center [420, 93] width 7 height 7
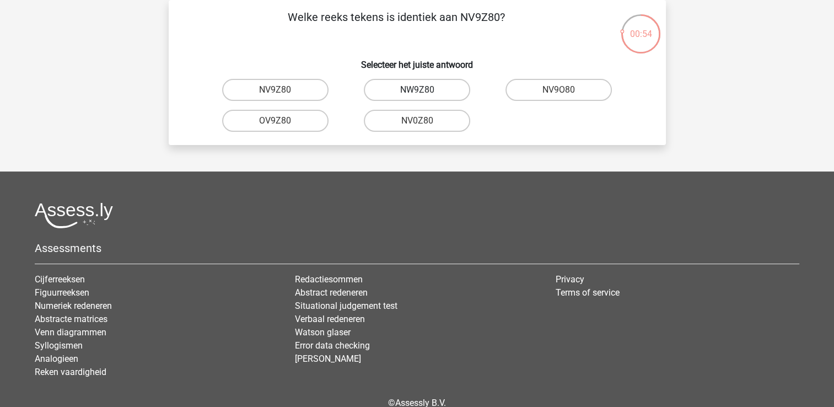
radio input "true"
click at [298, 120] on label "0UA594" at bounding box center [275, 121] width 106 height 22
click at [282, 121] on input "0UA594" at bounding box center [278, 124] width 7 height 7
radio input "true"
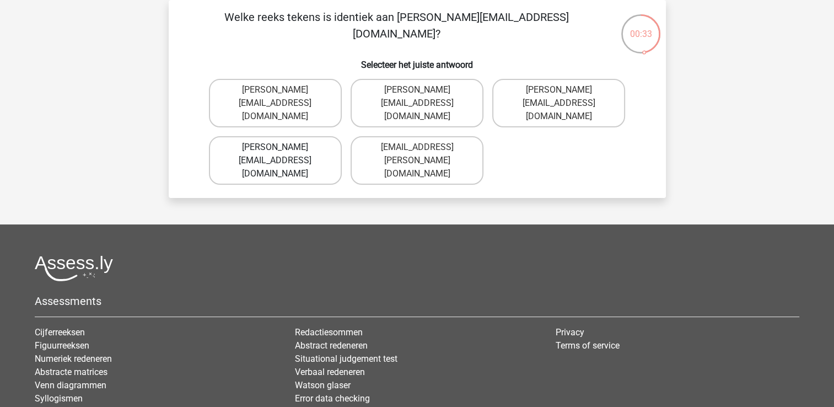
click at [297, 136] on label "Noah+Paterson@joymail.gr" at bounding box center [275, 160] width 133 height 49
click at [282, 147] on input "Noah+Paterson@joymail.gr" at bounding box center [278, 150] width 7 height 7
radio input "true"
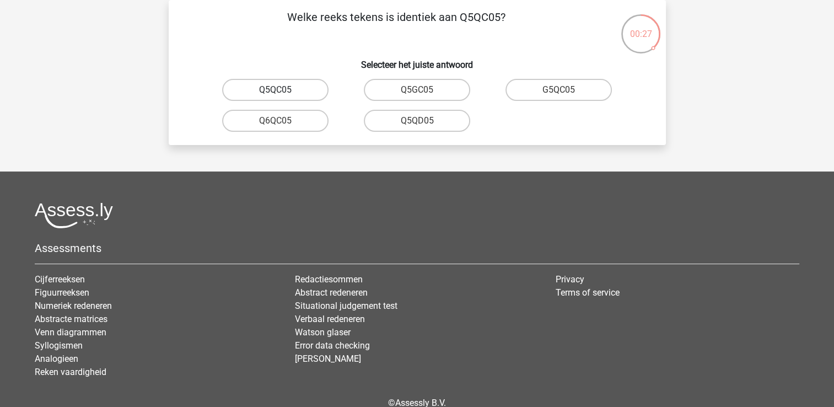
click at [302, 88] on label "Q5QC05" at bounding box center [275, 90] width 106 height 22
click at [282, 90] on input "Q5QC05" at bounding box center [278, 93] width 7 height 7
radio input "true"
click at [411, 93] on label "88WZS5" at bounding box center [417, 90] width 106 height 22
click at [417, 93] on input "88WZS5" at bounding box center [420, 93] width 7 height 7
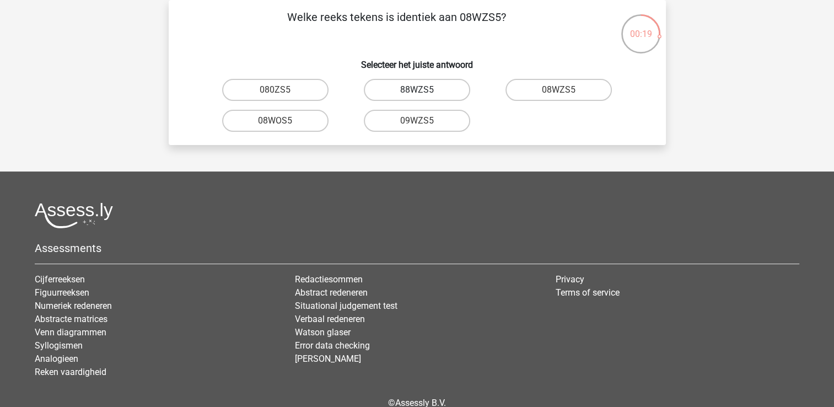
radio input "true"
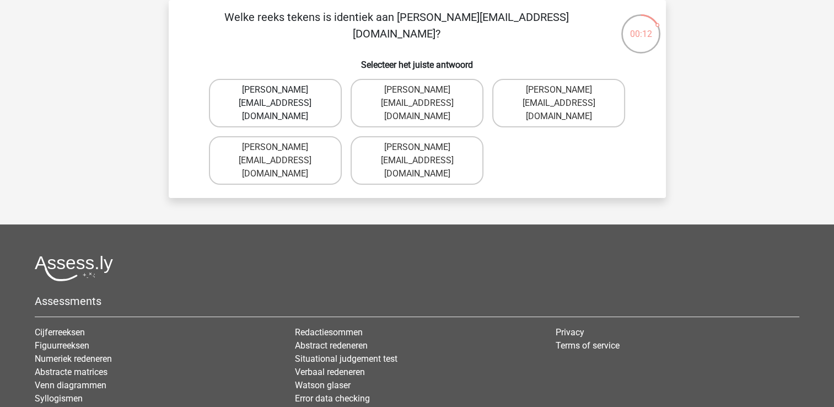
click at [320, 97] on label "Edward-Mead@joinmail.co.uk" at bounding box center [275, 103] width 133 height 49
click at [282, 97] on input "Edward-Mead@joinmail.co.uk" at bounding box center [278, 93] width 7 height 7
radio input "true"
click at [423, 87] on label "Freddy+Knight@joymail.co.uk" at bounding box center [417, 103] width 133 height 49
click at [423, 90] on input "Freddy+Knight@joymail.co.uk" at bounding box center [420, 93] width 7 height 7
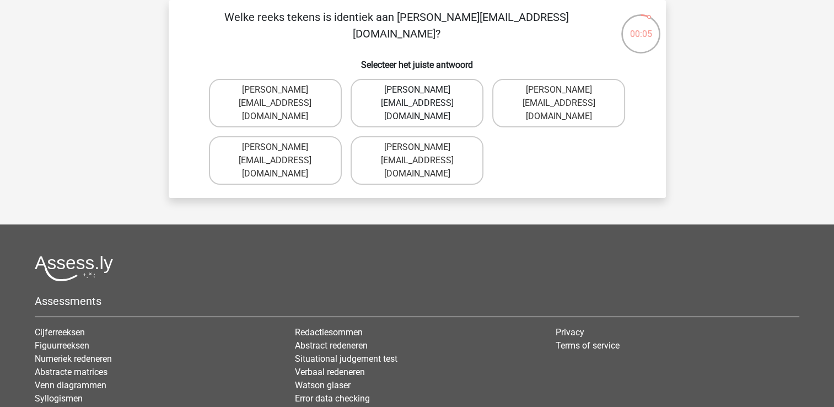
radio input "true"
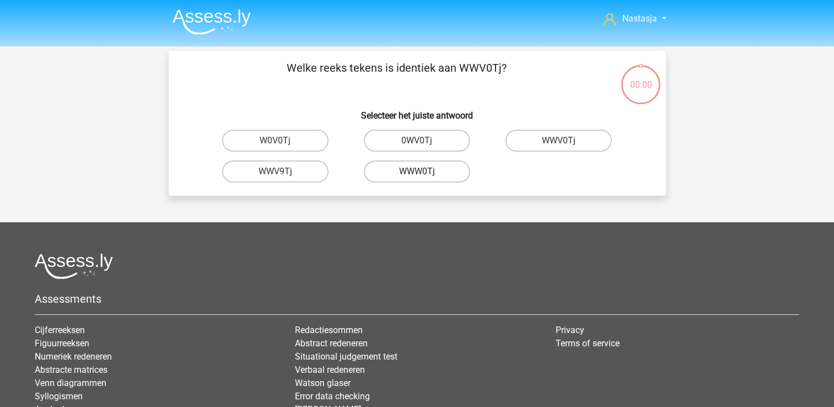
scroll to position [51, 0]
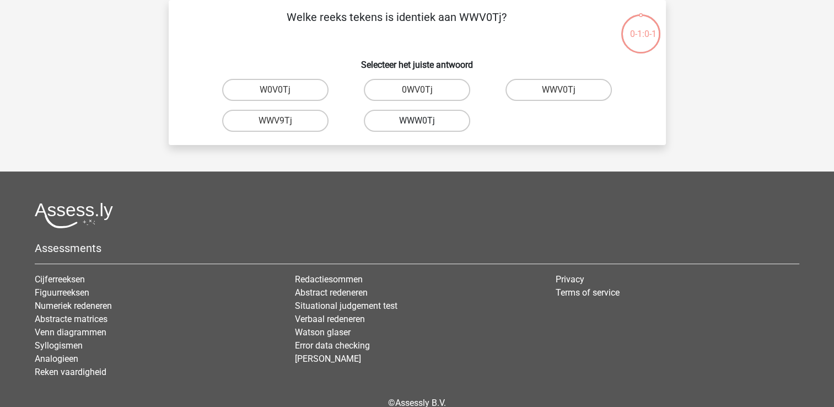
click at [437, 119] on label "WWW0Tj" at bounding box center [417, 121] width 106 height 22
click at [424, 121] on input "WWW0Tj" at bounding box center [420, 124] width 7 height 7
radio input "true"
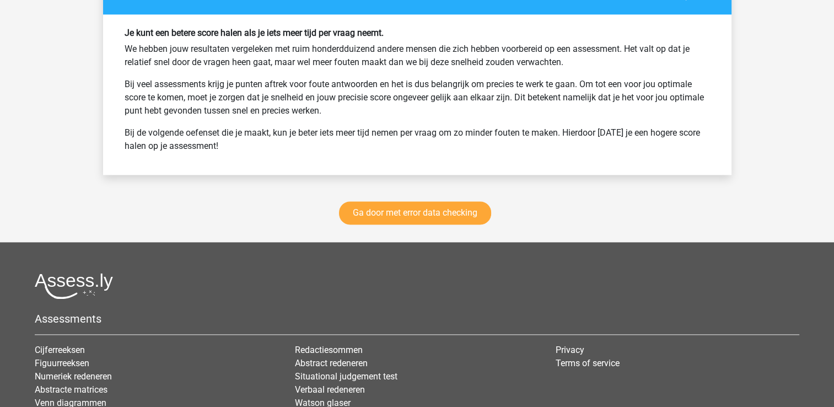
scroll to position [1499, 0]
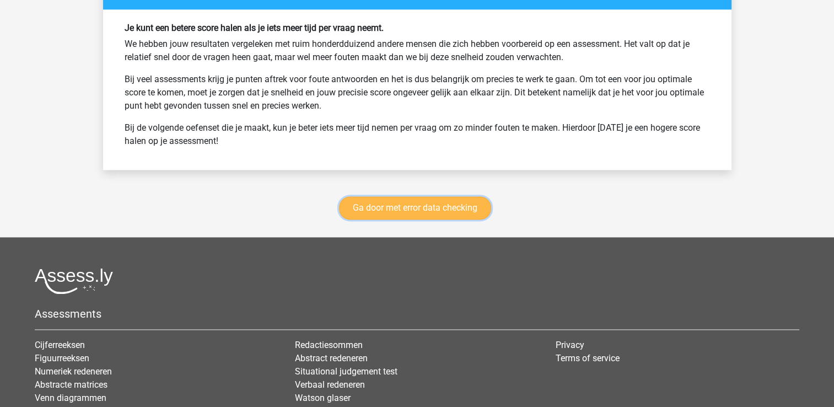
click at [437, 202] on link "Ga door met error data checking" at bounding box center [415, 207] width 152 height 23
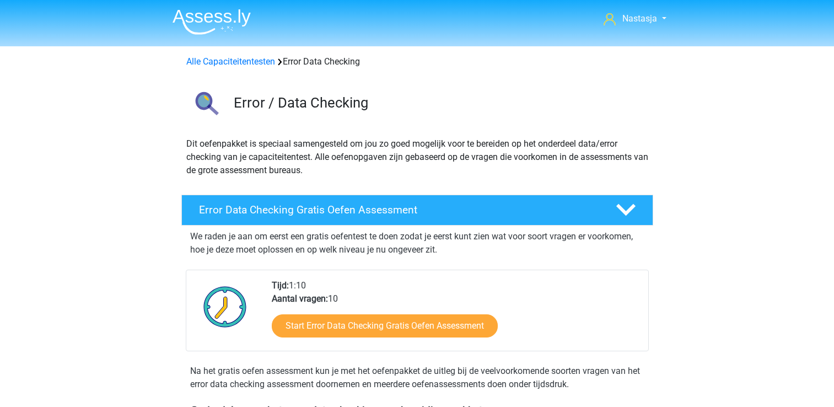
scroll to position [465, 0]
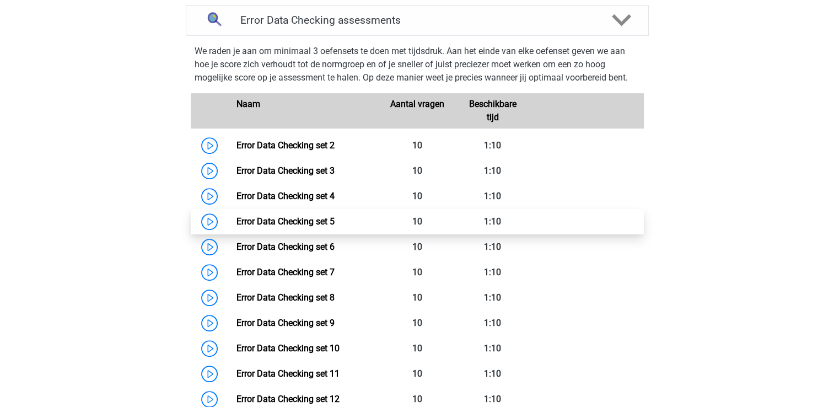
click at [311, 222] on link "Error Data Checking set 5" at bounding box center [286, 221] width 98 height 10
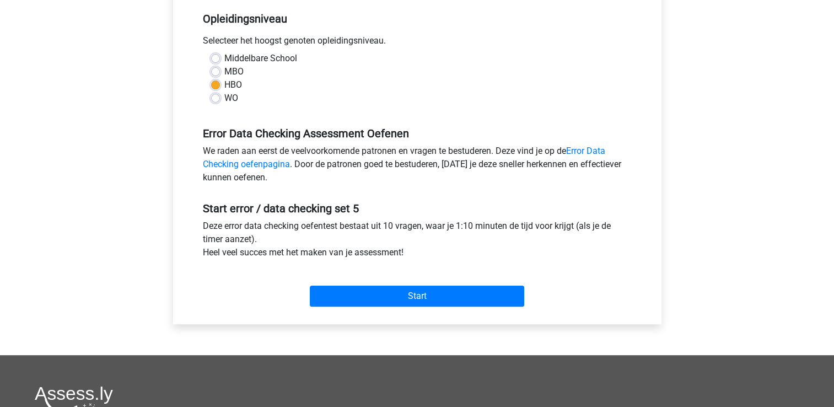
scroll to position [229, 0]
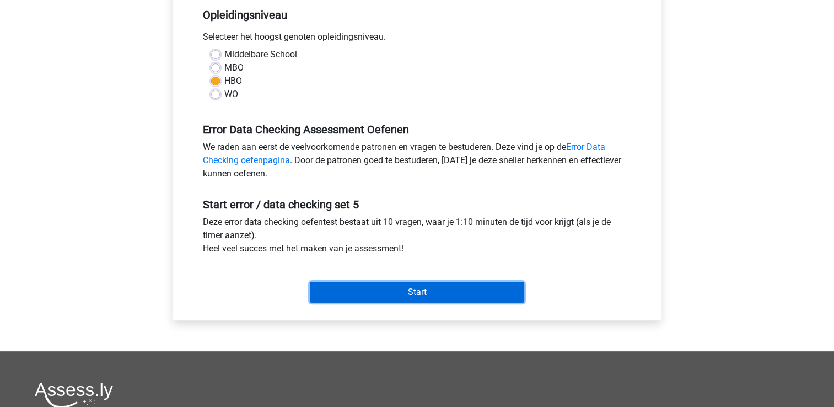
click at [449, 290] on input "Start" at bounding box center [417, 292] width 214 height 21
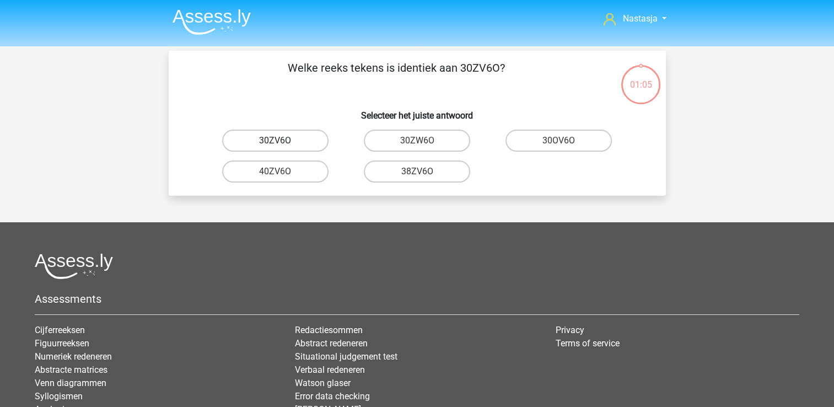
click at [299, 141] on label "30ZV6O" at bounding box center [275, 141] width 106 height 22
click at [282, 141] on input "30ZV6O" at bounding box center [278, 144] width 7 height 7
radio input "true"
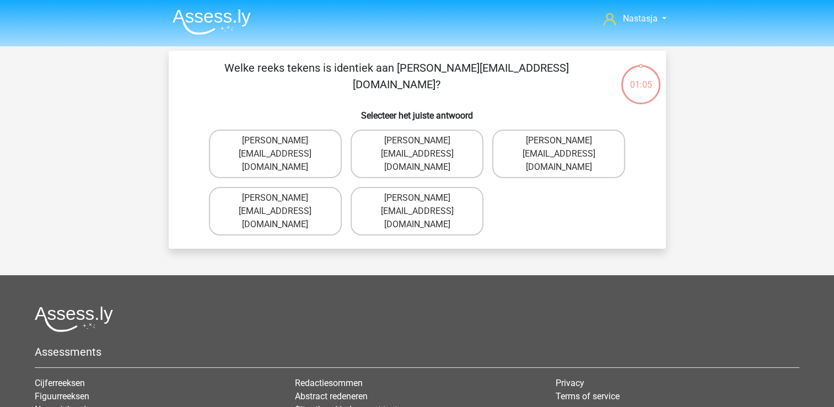
scroll to position [51, 0]
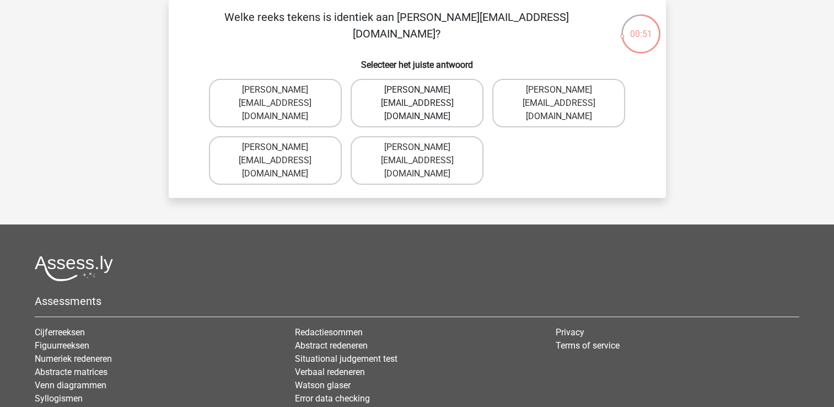
click at [428, 89] on label "[PERSON_NAME][EMAIL_ADDRESS][DOMAIN_NAME]" at bounding box center [417, 103] width 133 height 49
click at [424, 90] on input "[PERSON_NAME][EMAIL_ADDRESS][DOMAIN_NAME]" at bounding box center [420, 93] width 7 height 7
radio input "true"
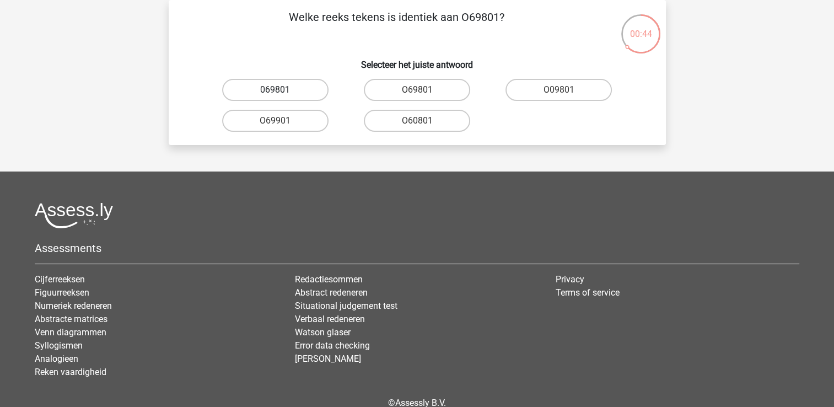
click at [302, 89] on label "069801" at bounding box center [275, 90] width 106 height 22
click at [282, 90] on input "069801" at bounding box center [278, 93] width 7 height 7
radio input "true"
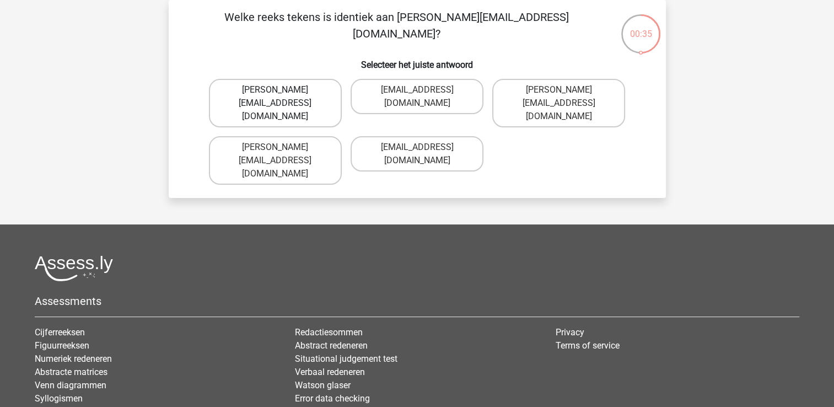
click at [307, 94] on label "[PERSON_NAME][EMAIL_ADDRESS][DOMAIN_NAME]" at bounding box center [275, 103] width 133 height 49
click at [282, 94] on input "[PERSON_NAME][EMAIL_ADDRESS][DOMAIN_NAME]" at bounding box center [278, 93] width 7 height 7
radio input "true"
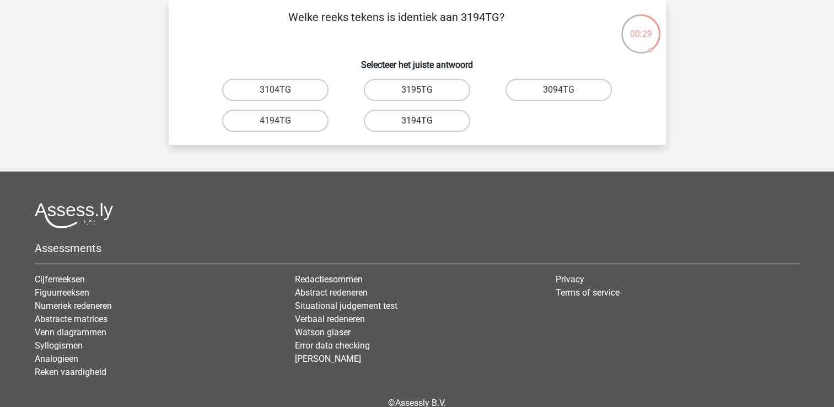
click at [412, 114] on label "3194TG" at bounding box center [417, 121] width 106 height 22
click at [417, 121] on input "3194TG" at bounding box center [420, 124] width 7 height 7
radio input "true"
click at [563, 93] on input "SiO6C0" at bounding box center [562, 93] width 7 height 7
radio input "true"
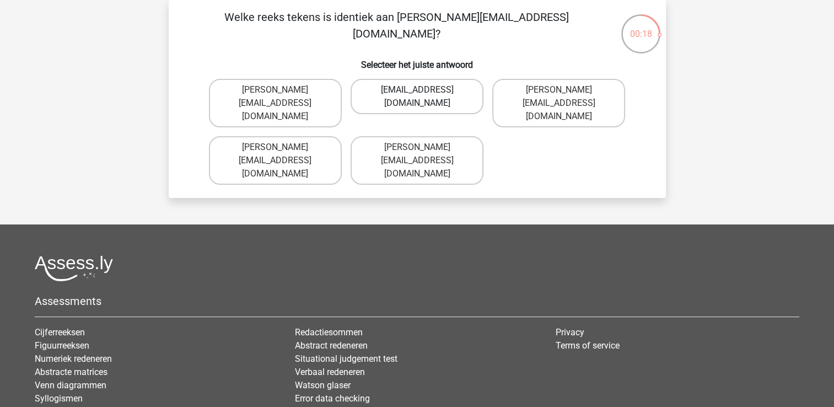
click at [450, 90] on label "[EMAIL_ADDRESS][DOMAIN_NAME]" at bounding box center [417, 96] width 133 height 35
click at [424, 90] on input "[EMAIL_ADDRESS][DOMAIN_NAME]" at bounding box center [420, 93] width 7 height 7
radio input "true"
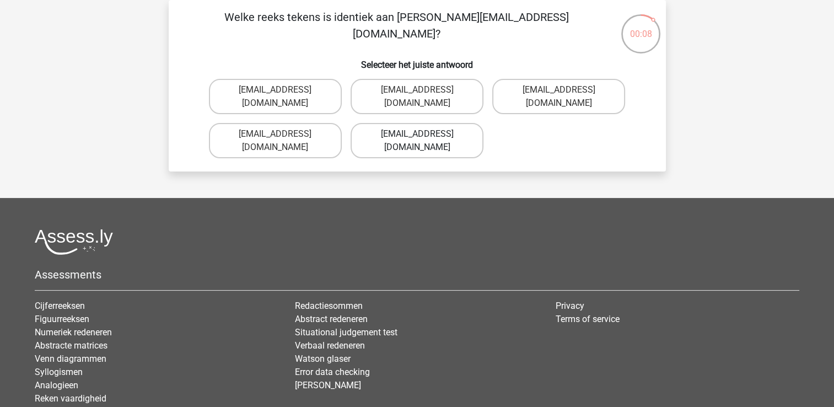
click at [434, 123] on label "[EMAIL_ADDRESS][DOMAIN_NAME]" at bounding box center [417, 140] width 133 height 35
click at [424, 134] on input "[EMAIL_ADDRESS][DOMAIN_NAME]" at bounding box center [420, 137] width 7 height 7
radio input "true"
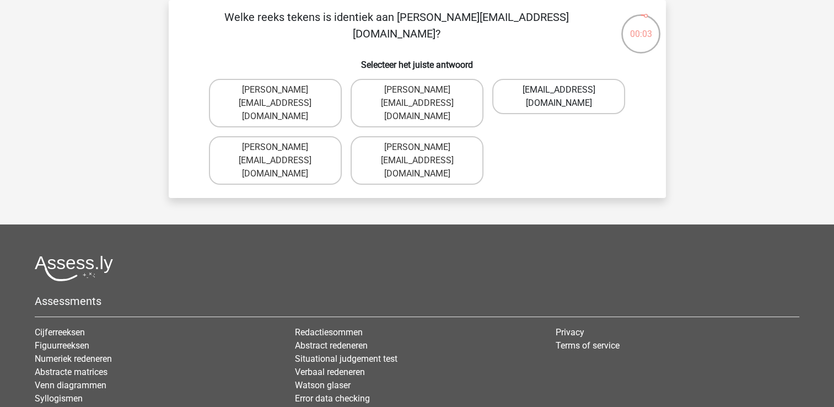
click at [556, 87] on label "[EMAIL_ADDRESS][DOMAIN_NAME]" at bounding box center [558, 96] width 133 height 35
click at [559, 90] on input "[EMAIL_ADDRESS][DOMAIN_NAME]" at bounding box center [562, 93] width 7 height 7
radio input "true"
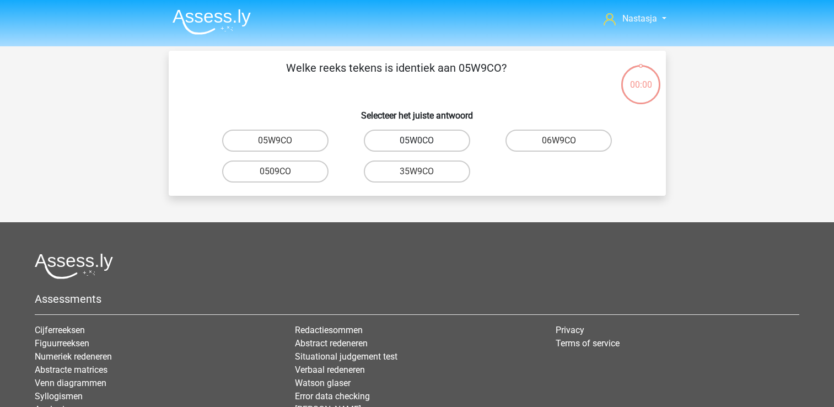
scroll to position [51, 0]
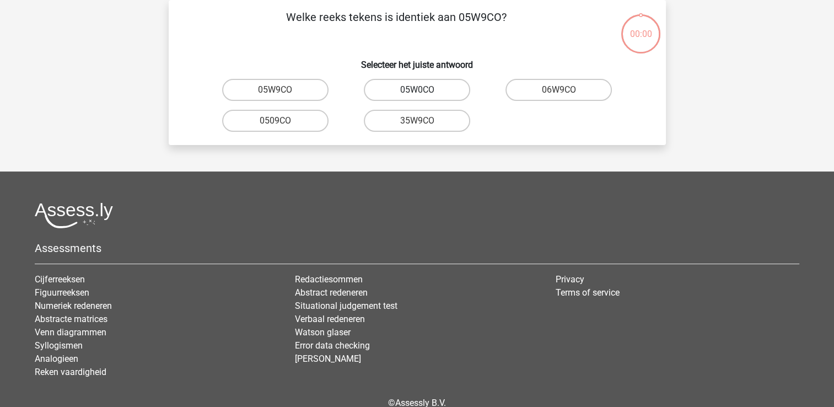
click at [431, 90] on label "05W0CO" at bounding box center [417, 90] width 106 height 22
click at [424, 90] on input "05W0CO" at bounding box center [420, 93] width 7 height 7
radio input "true"
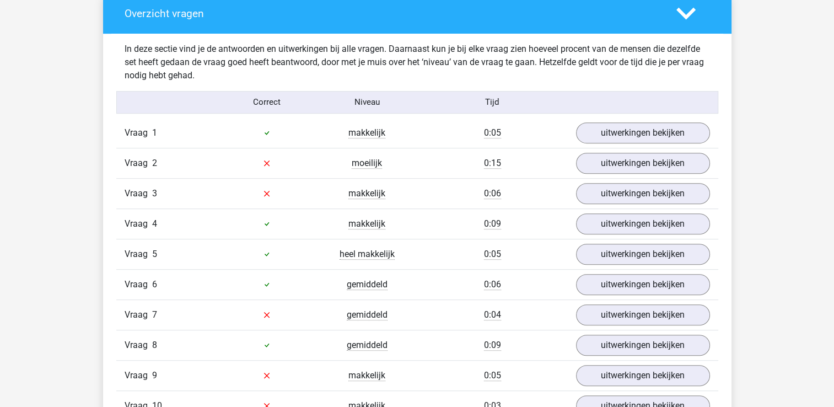
scroll to position [640, 0]
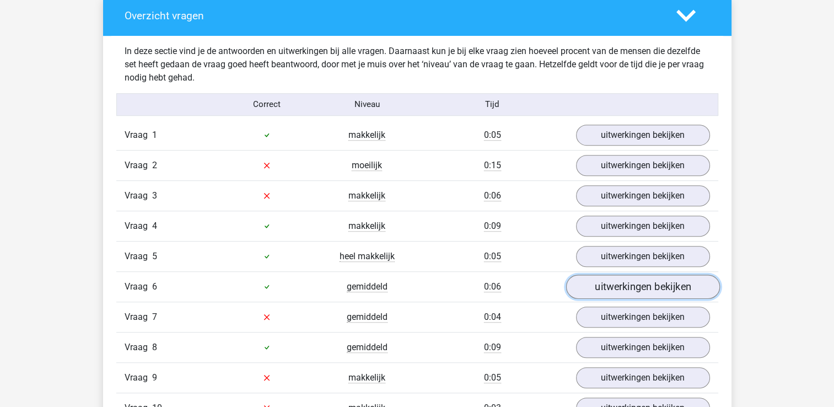
click at [654, 284] on link "uitwerkingen bekijken" at bounding box center [643, 287] width 154 height 24
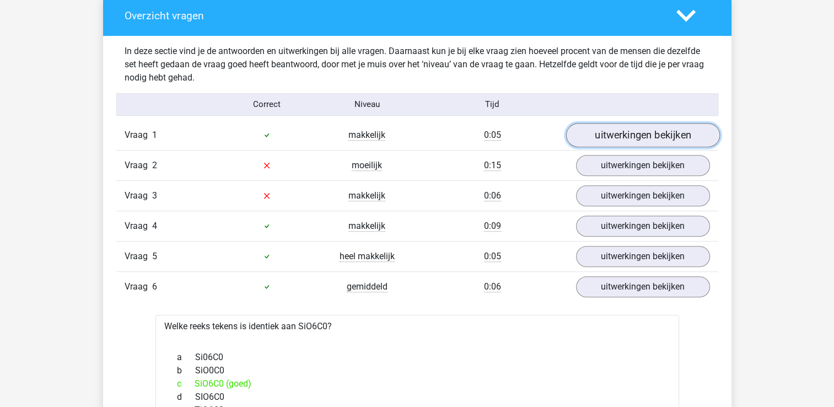
click at [662, 133] on link "uitwerkingen bekijken" at bounding box center [643, 135] width 154 height 24
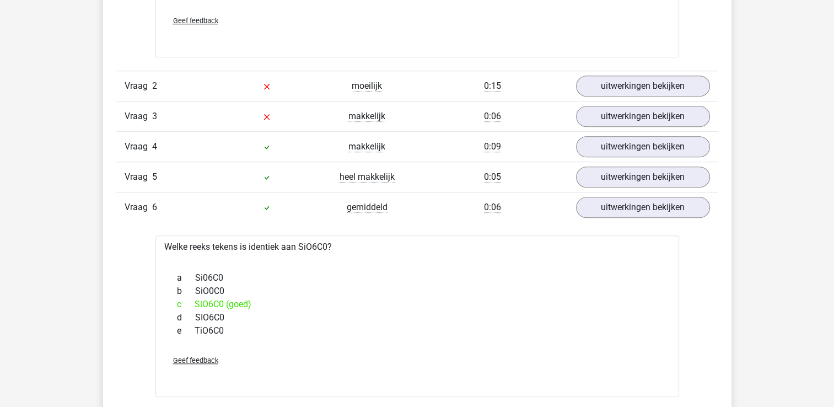
scroll to position [912, 0]
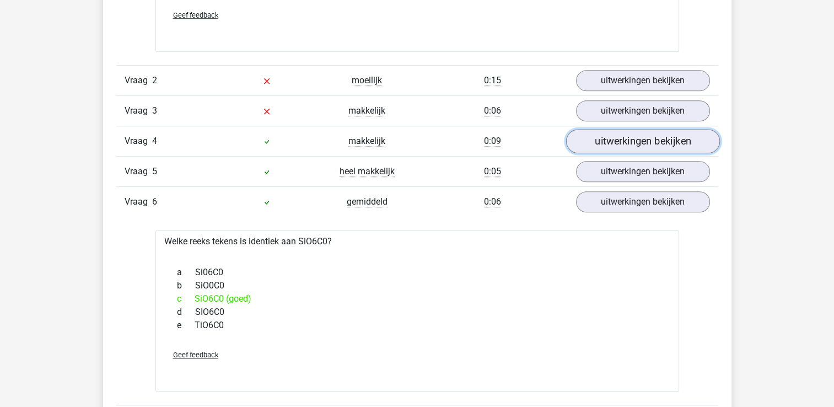
click at [645, 138] on link "uitwerkingen bekijken" at bounding box center [643, 141] width 154 height 24
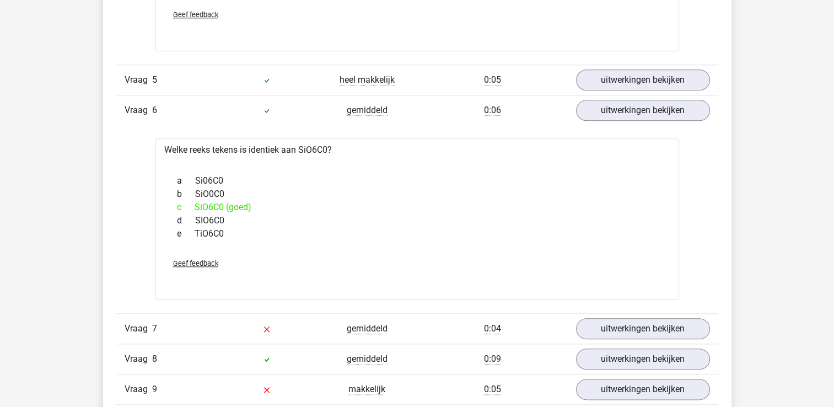
scroll to position [1198, 0]
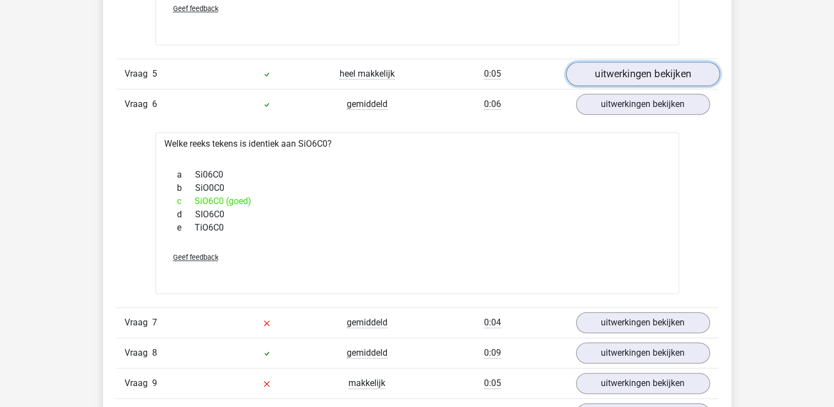
click at [661, 67] on link "uitwerkingen bekijken" at bounding box center [643, 74] width 154 height 24
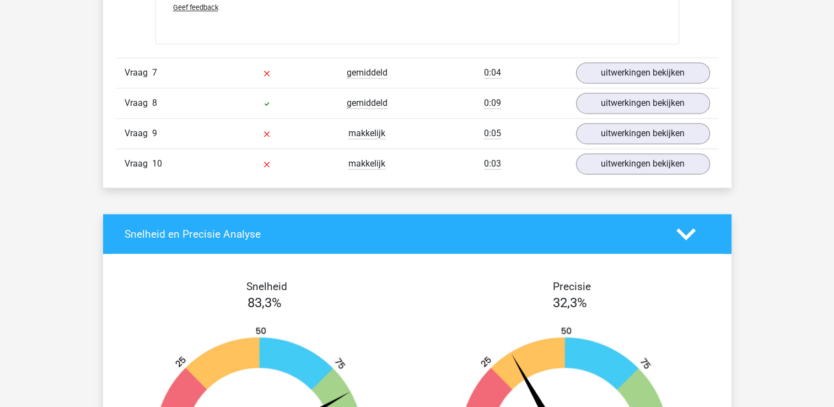
scroll to position [1658, 0]
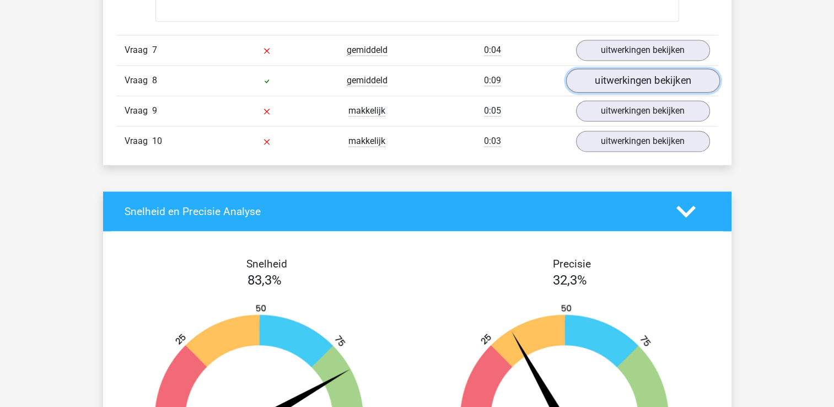
click at [646, 77] on link "uitwerkingen bekijken" at bounding box center [643, 80] width 154 height 24
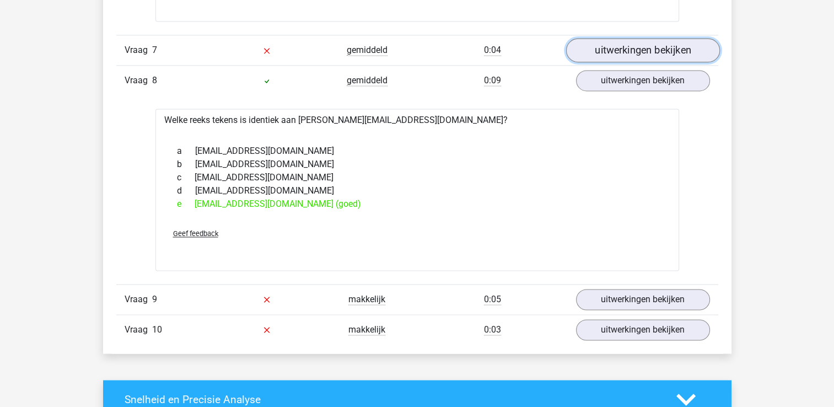
click at [644, 39] on link "uitwerkingen bekijken" at bounding box center [643, 50] width 154 height 24
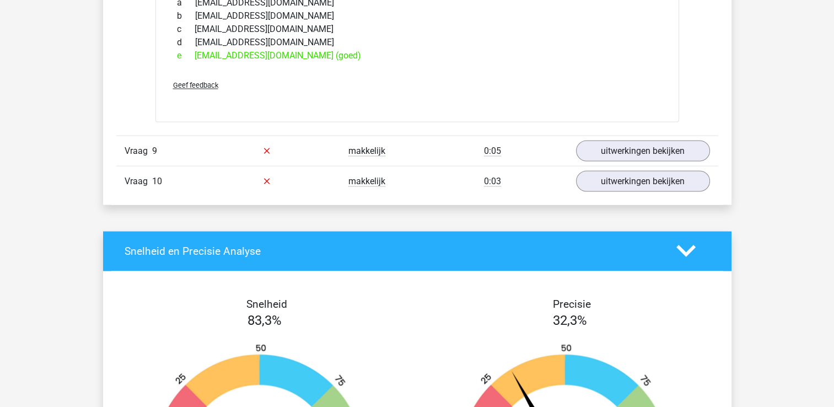
scroll to position [2010, 0]
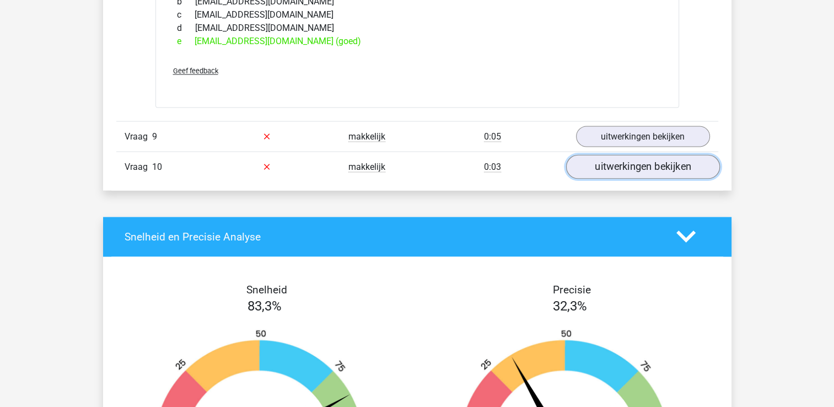
click at [646, 162] on link "uitwerkingen bekijken" at bounding box center [643, 166] width 154 height 24
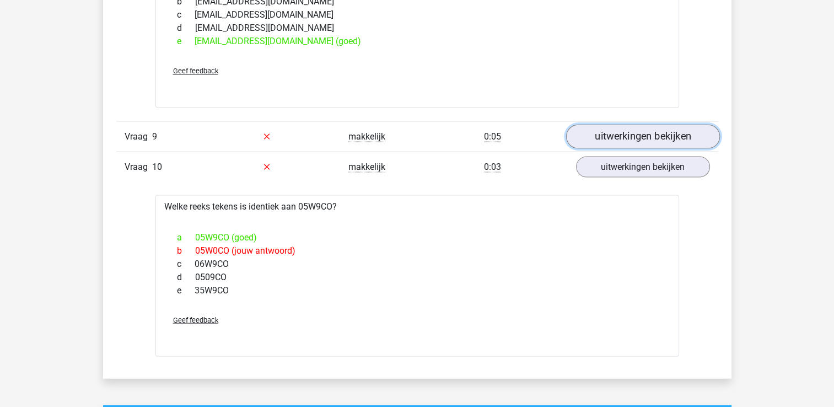
click at [651, 126] on link "uitwerkingen bekijken" at bounding box center [643, 136] width 154 height 24
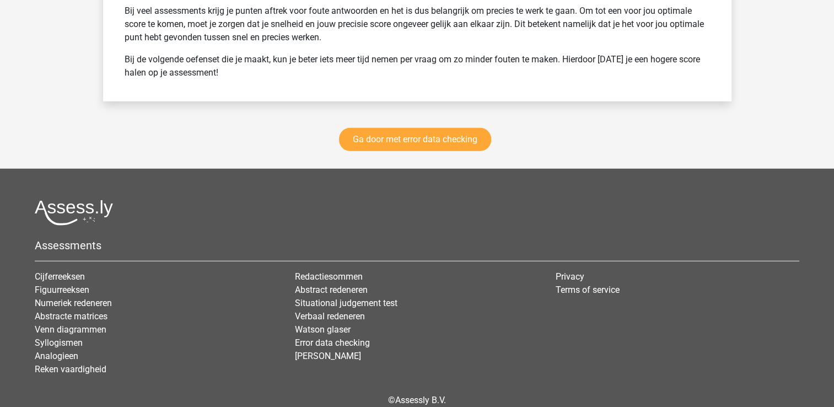
scroll to position [3118, 0]
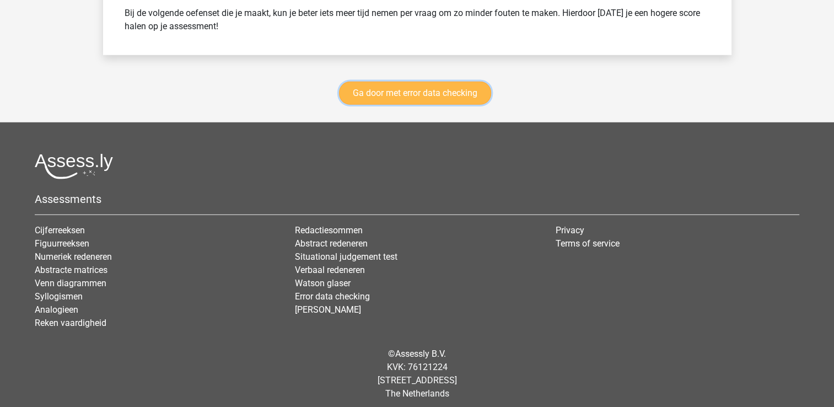
click at [446, 85] on link "Ga door met error data checking" at bounding box center [415, 93] width 152 height 23
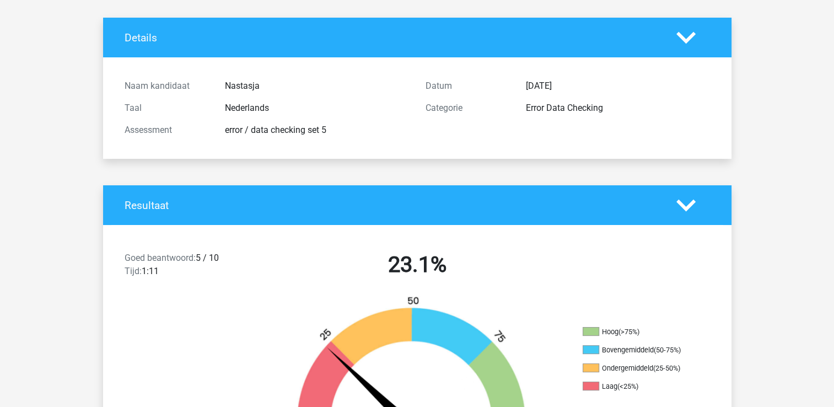
scroll to position [0, 0]
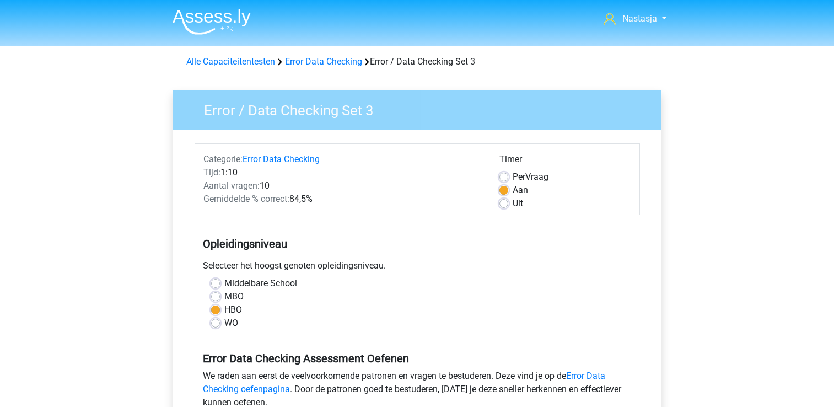
scroll to position [241, 0]
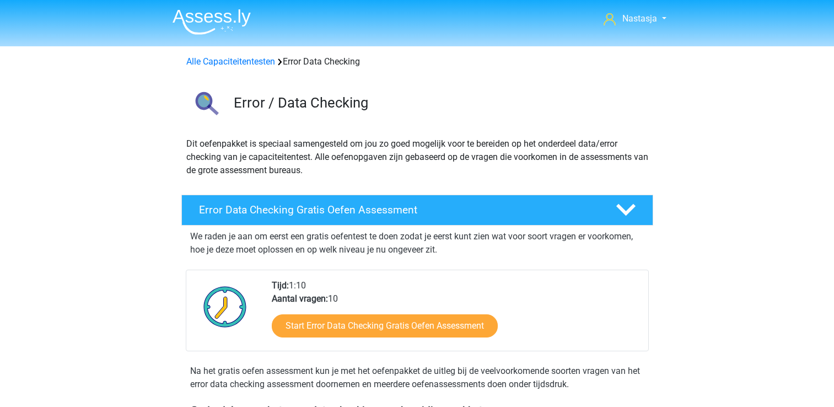
scroll to position [465, 0]
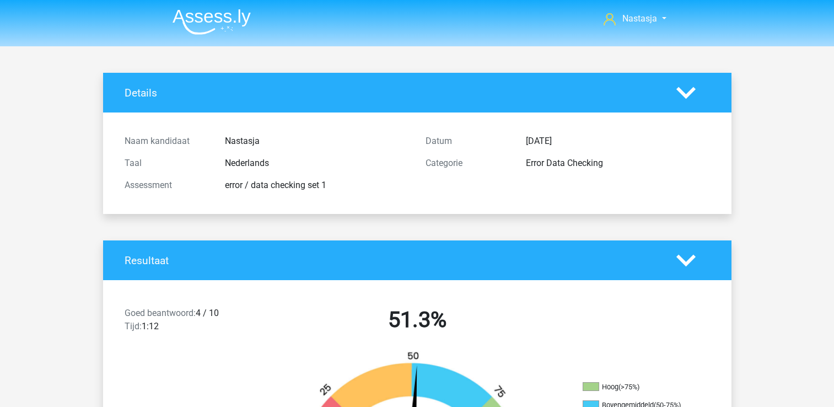
scroll to position [1375, 0]
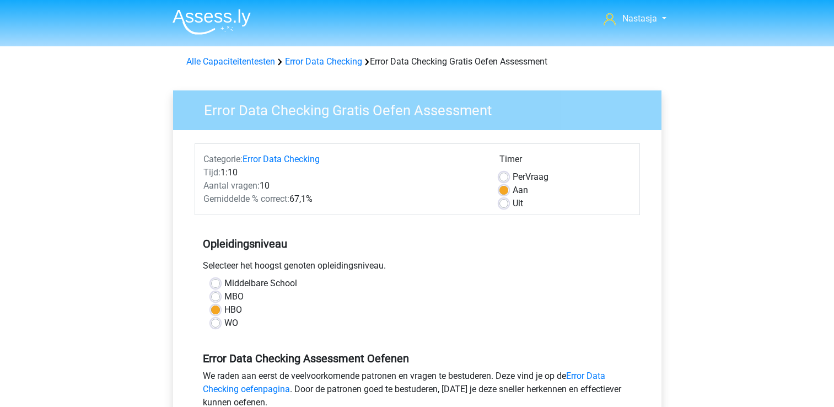
scroll to position [201, 0]
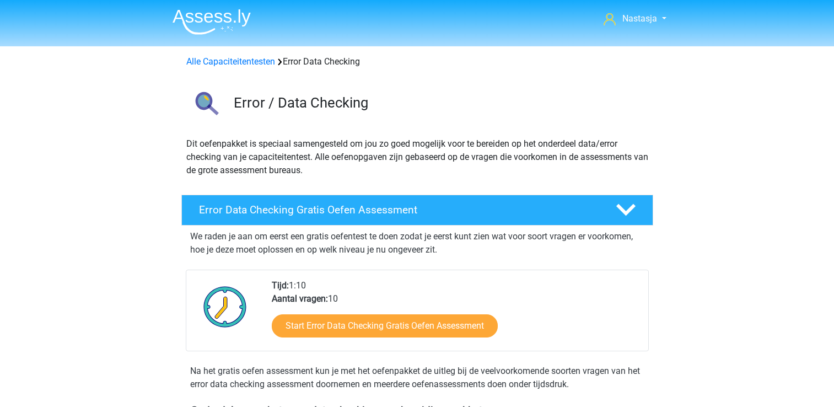
scroll to position [465, 0]
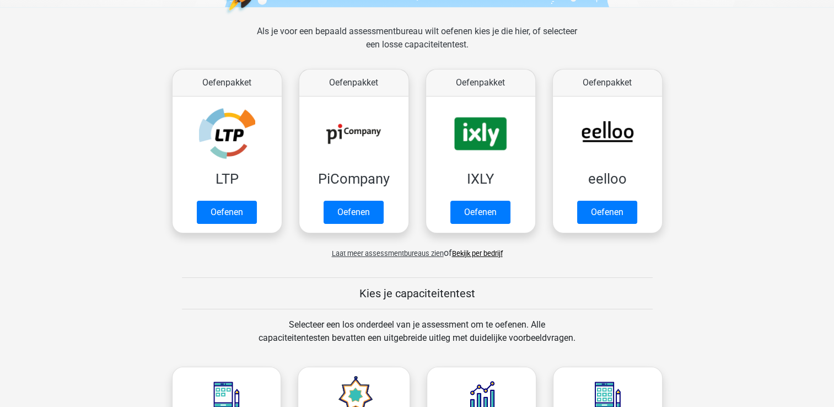
scroll to position [144, 0]
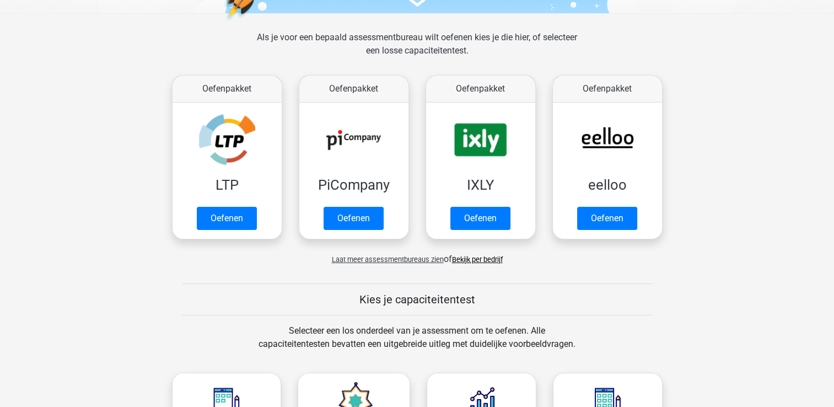
click at [380, 259] on span "Laat meer assessmentbureaus zien" at bounding box center [388, 259] width 112 height 8
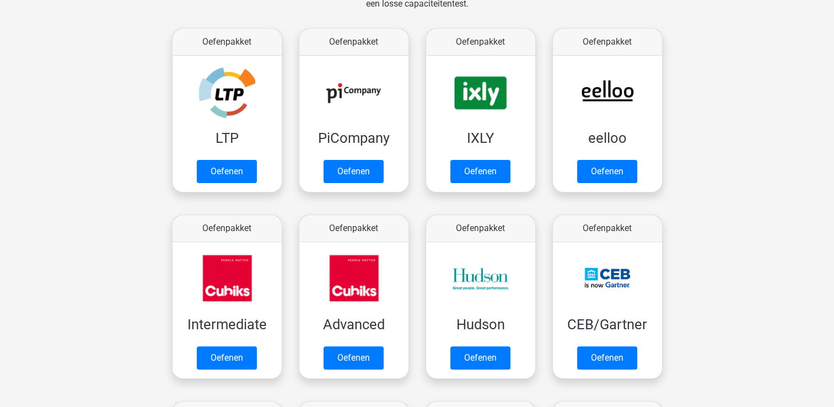
scroll to position [186, 0]
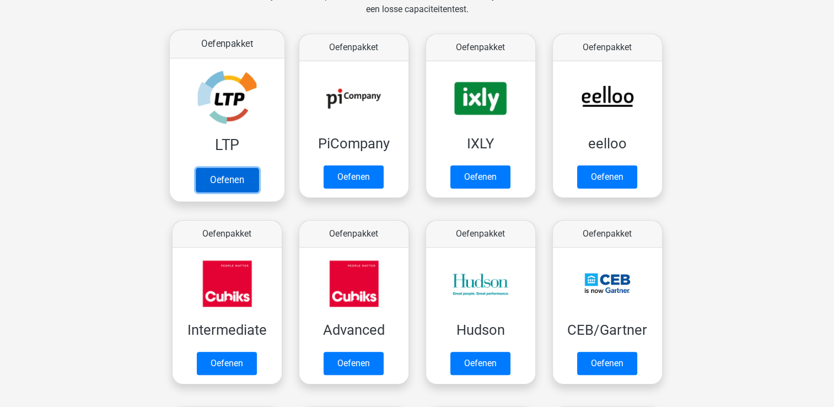
click at [219, 178] on link "Oefenen" at bounding box center [226, 180] width 63 height 24
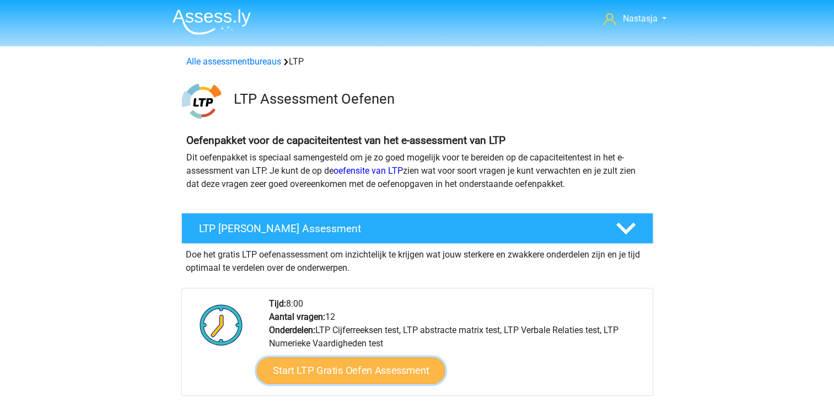
click at [351, 365] on link "Start LTP Gratis Oefen Assessment" at bounding box center [350, 370] width 189 height 26
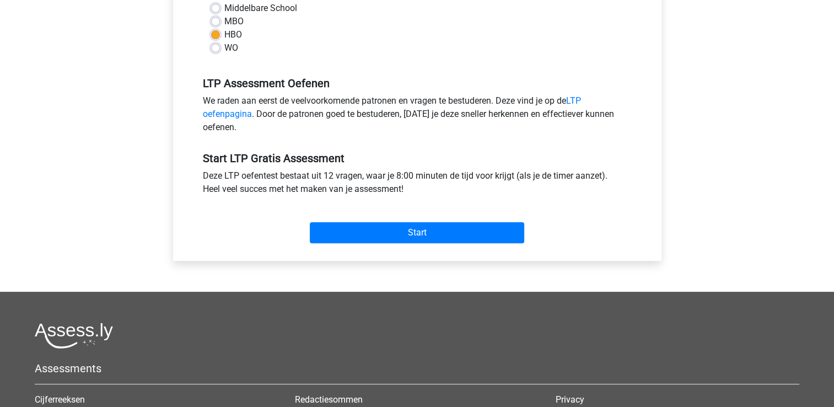
scroll to position [287, 0]
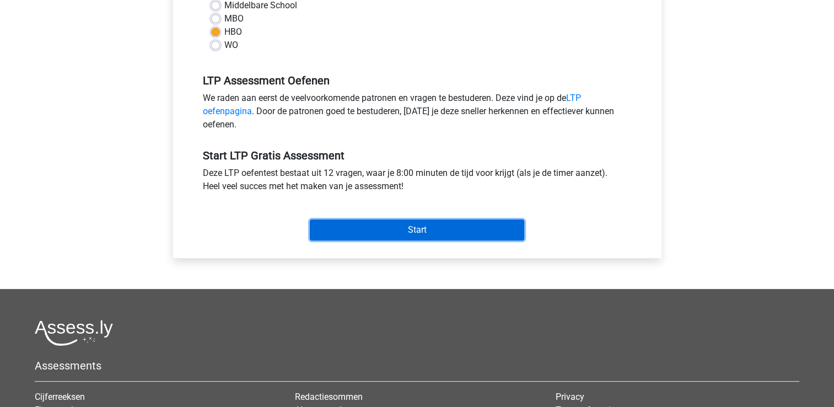
click at [417, 225] on input "Start" at bounding box center [417, 229] width 214 height 21
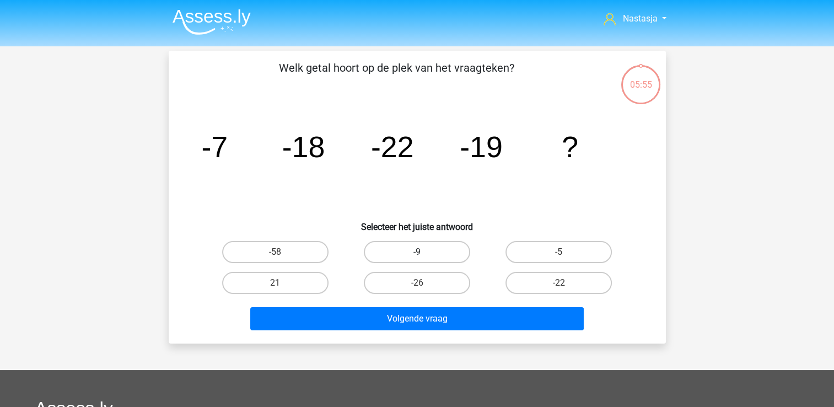
click at [419, 250] on label "-9" at bounding box center [417, 252] width 106 height 22
click at [419, 252] on input "-9" at bounding box center [420, 255] width 7 height 7
radio input "true"
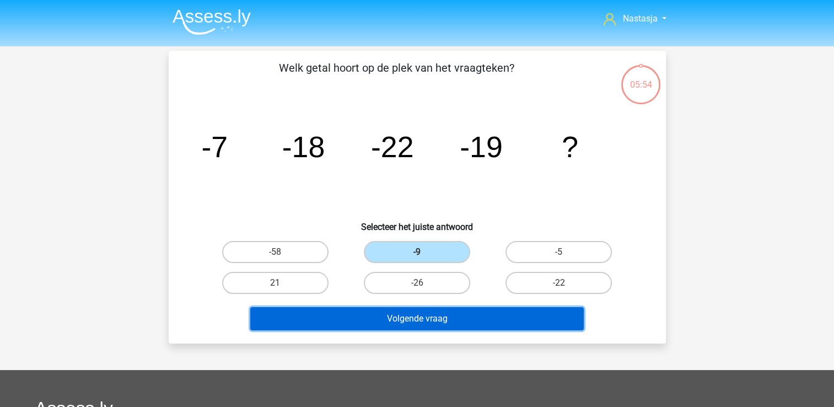
click at [415, 320] on button "Volgende vraag" at bounding box center [417, 318] width 334 height 23
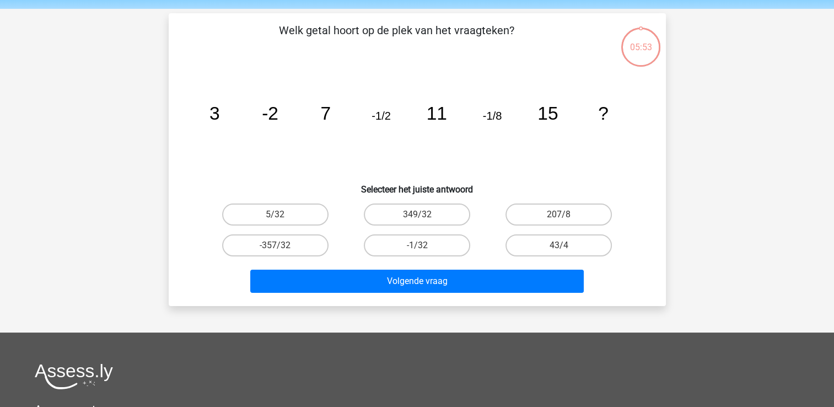
scroll to position [51, 0]
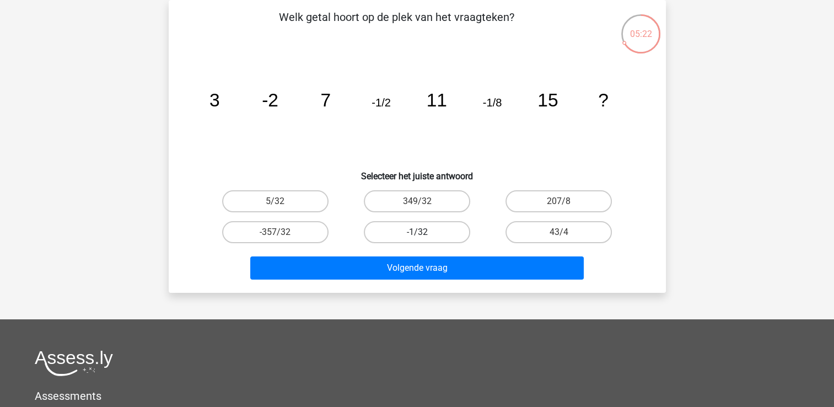
click at [436, 233] on label "-1/32" at bounding box center [417, 232] width 106 height 22
click at [424, 233] on input "-1/32" at bounding box center [420, 235] width 7 height 7
radio input "true"
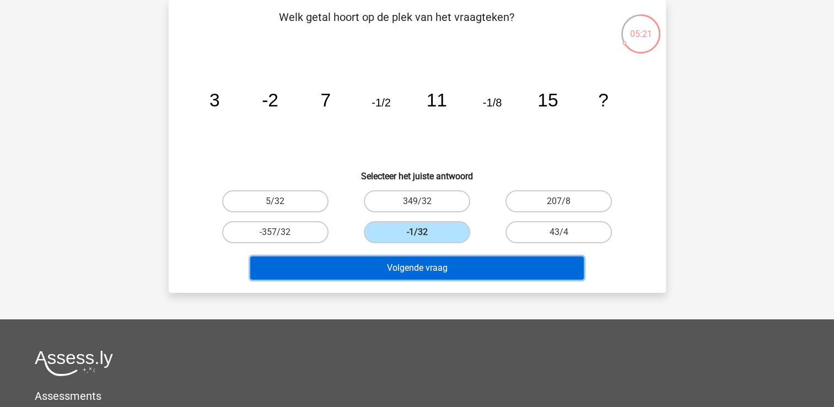
click at [434, 264] on button "Volgende vraag" at bounding box center [417, 267] width 334 height 23
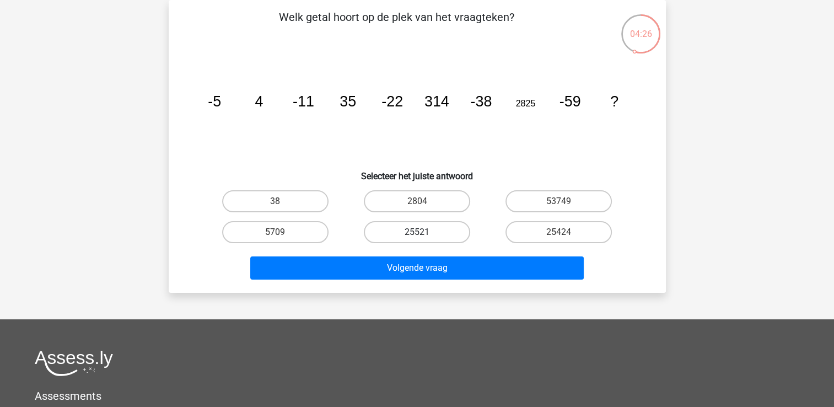
click at [438, 230] on label "25521" at bounding box center [417, 232] width 106 height 22
click at [424, 232] on input "25521" at bounding box center [420, 235] width 7 height 7
radio input "true"
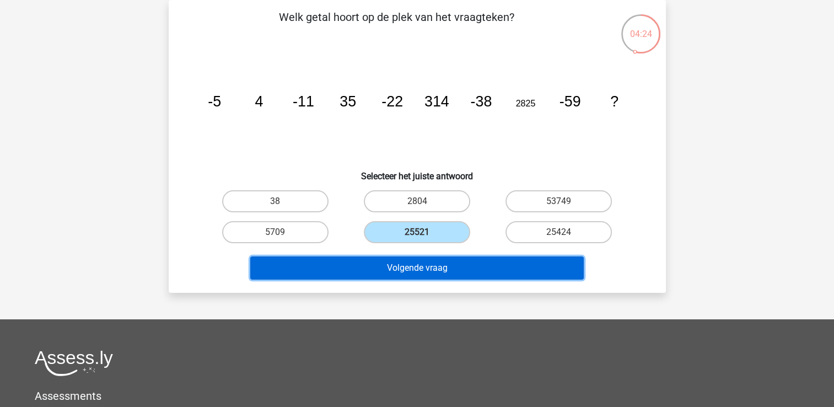
click at [439, 264] on button "Volgende vraag" at bounding box center [417, 267] width 334 height 23
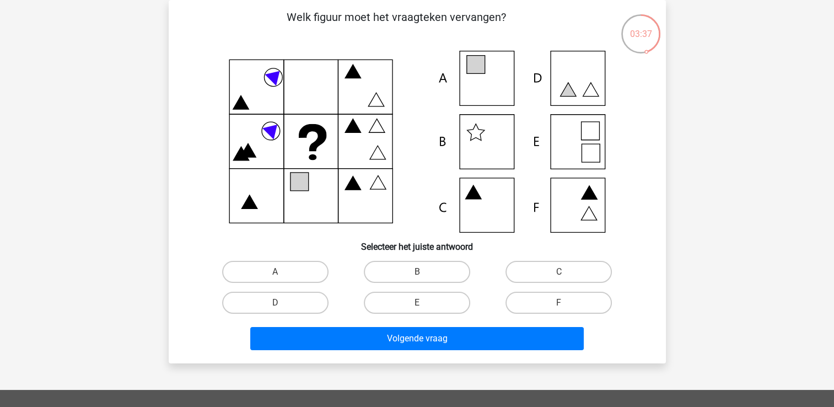
click at [575, 77] on icon at bounding box center [417, 142] width 444 height 182
click at [485, 197] on icon at bounding box center [417, 142] width 444 height 182
click at [549, 267] on label "C" at bounding box center [559, 272] width 106 height 22
click at [559, 272] on input "C" at bounding box center [562, 275] width 7 height 7
radio input "true"
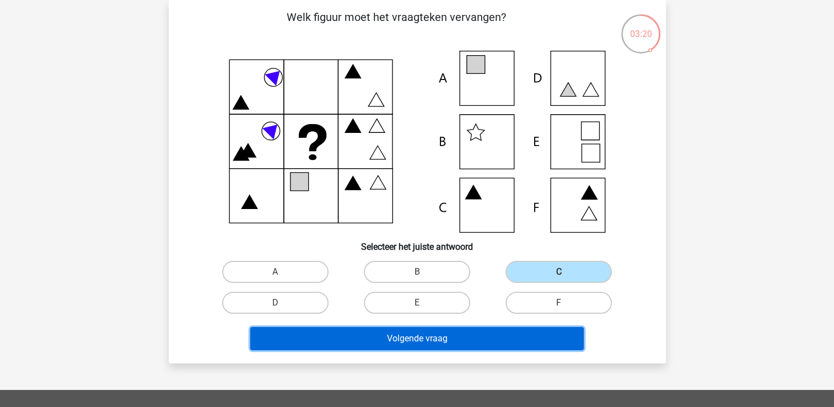
click at [427, 336] on button "Volgende vraag" at bounding box center [417, 338] width 334 height 23
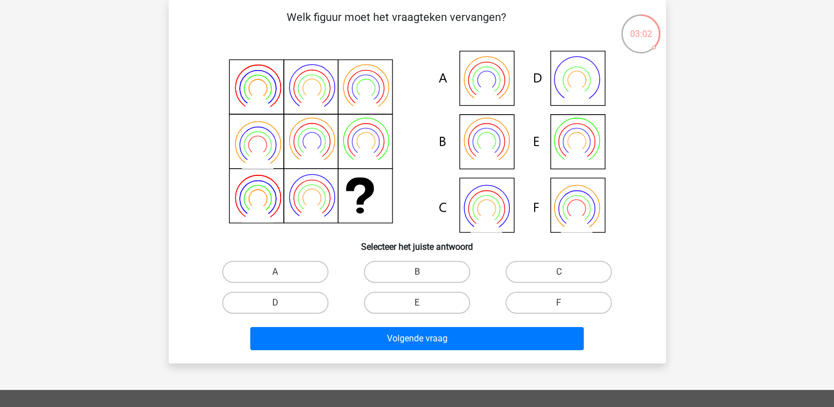
click at [278, 272] on input "A" at bounding box center [278, 275] width 7 height 7
radio input "true"
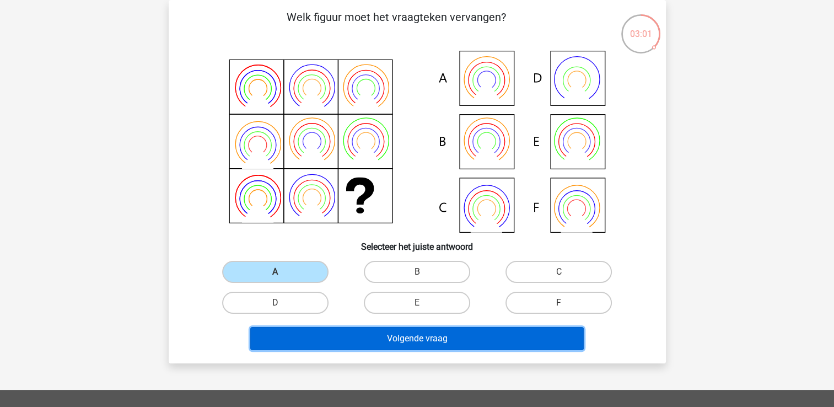
click at [399, 341] on button "Volgende vraag" at bounding box center [417, 338] width 334 height 23
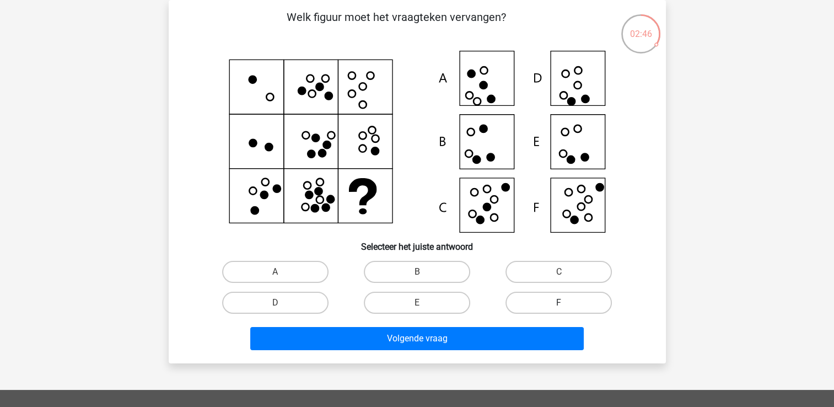
click at [577, 303] on label "F" at bounding box center [559, 303] width 106 height 22
click at [566, 303] on input "F" at bounding box center [562, 306] width 7 height 7
radio input "true"
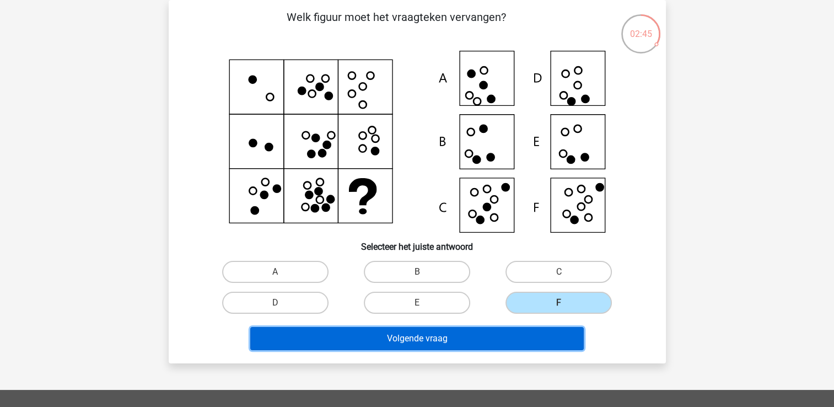
click at [454, 339] on button "Volgende vraag" at bounding box center [417, 338] width 334 height 23
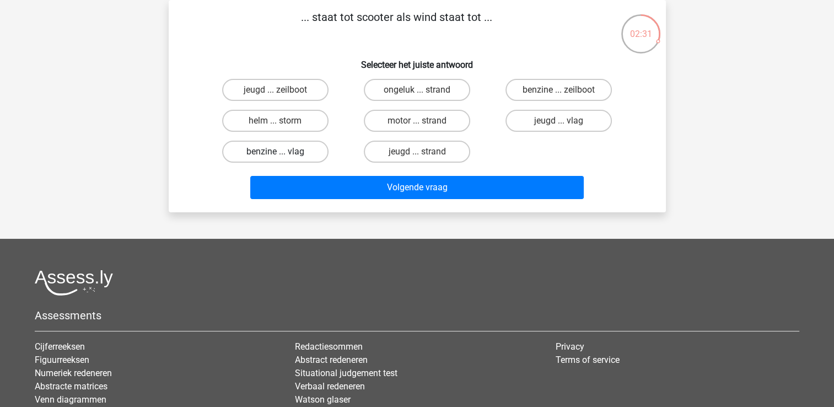
click at [289, 143] on label "benzine ... vlag" at bounding box center [275, 152] width 106 height 22
click at [282, 152] on input "benzine ... vlag" at bounding box center [278, 155] width 7 height 7
radio input "true"
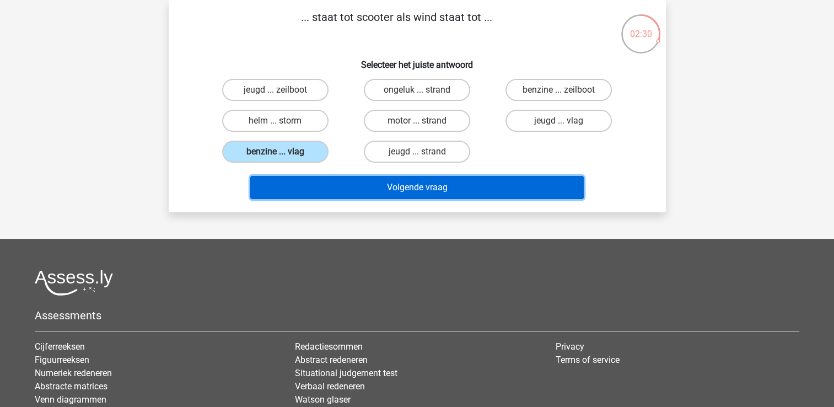
click at [397, 182] on button "Volgende vraag" at bounding box center [417, 187] width 334 height 23
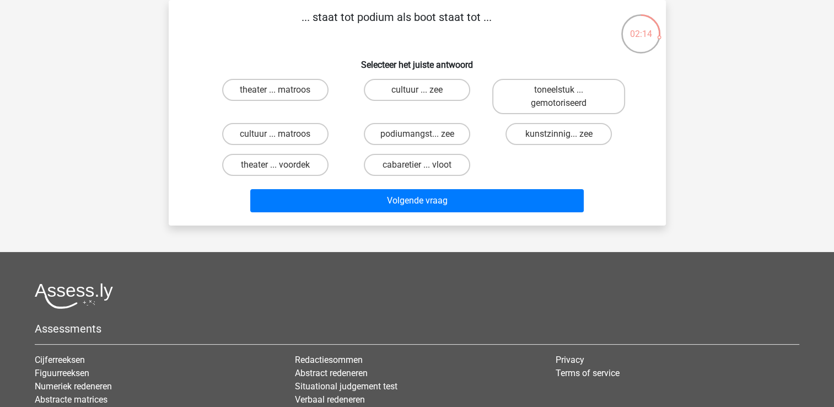
click at [421, 90] on input "cultuur ... zee" at bounding box center [420, 93] width 7 height 7
radio input "true"
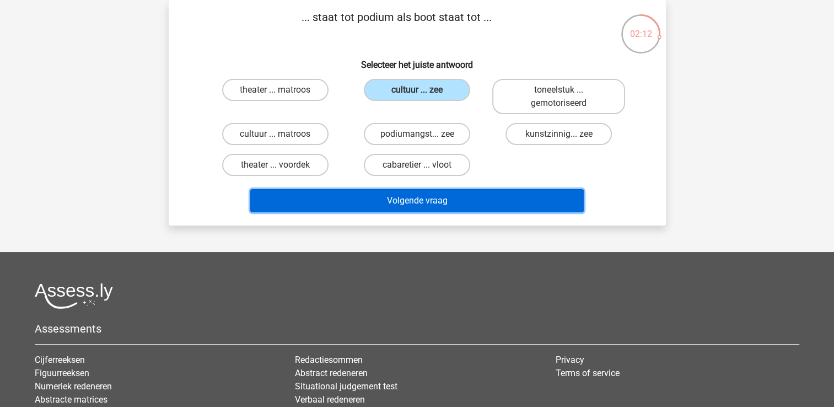
click at [373, 200] on button "Volgende vraag" at bounding box center [417, 200] width 334 height 23
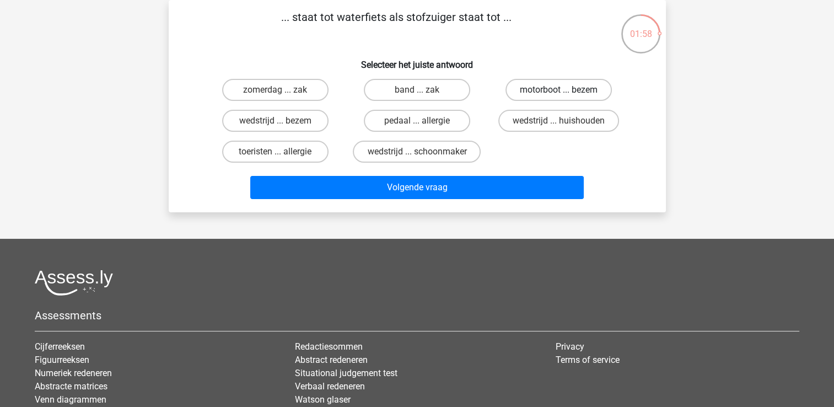
click at [529, 87] on label "motorboot ... bezem" at bounding box center [559, 90] width 106 height 22
click at [559, 90] on input "motorboot ... bezem" at bounding box center [562, 93] width 7 height 7
radio input "true"
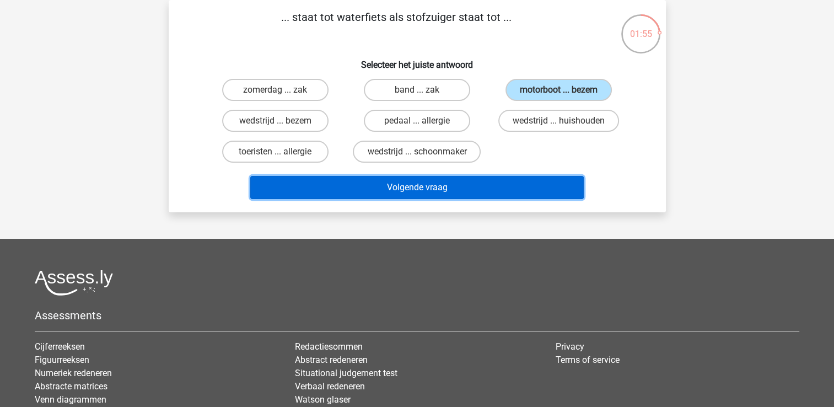
click at [408, 184] on button "Volgende vraag" at bounding box center [417, 187] width 334 height 23
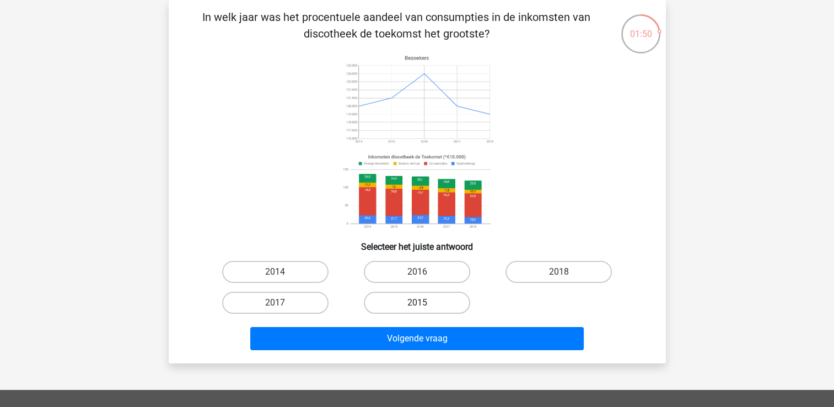
click at [428, 305] on label "2015" at bounding box center [417, 303] width 106 height 22
click at [424, 305] on input "2015" at bounding box center [420, 306] width 7 height 7
radio input "true"
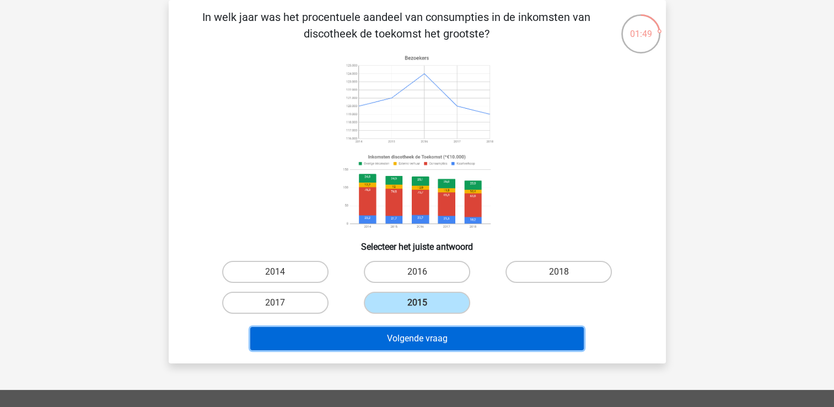
click at [426, 338] on button "Volgende vraag" at bounding box center [417, 338] width 334 height 23
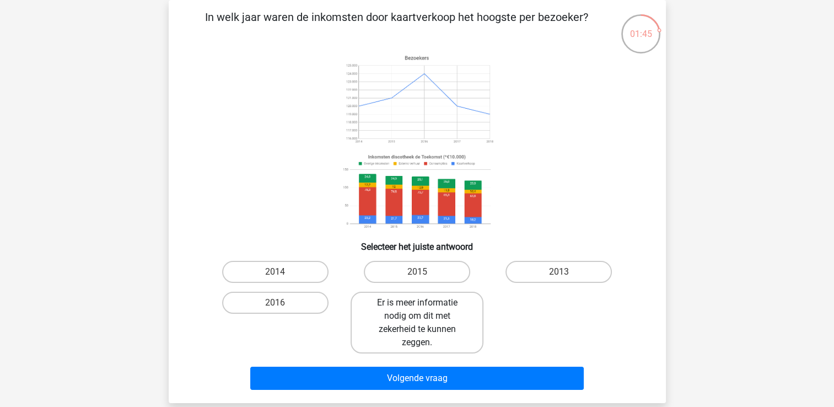
click at [420, 310] on label "Er is meer informatie nodig om dit met zekerheid te kunnen zeggen." at bounding box center [417, 323] width 133 height 62
click at [420, 310] on input "Er is meer informatie nodig om dit met zekerheid te kunnen zeggen." at bounding box center [420, 306] width 7 height 7
radio input "true"
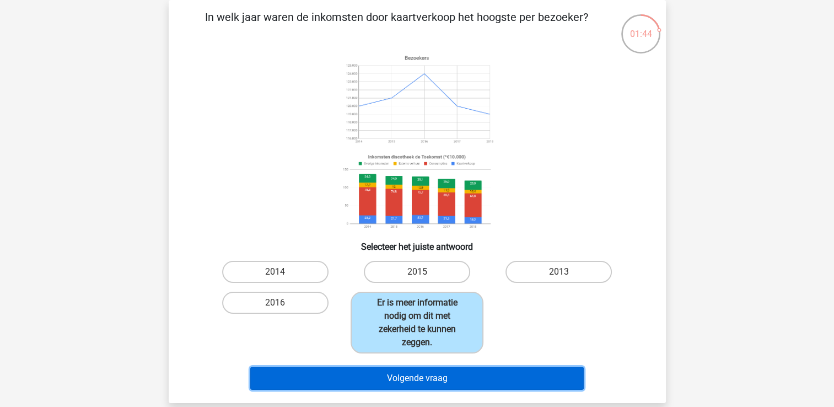
click at [427, 375] on button "Volgende vraag" at bounding box center [417, 378] width 334 height 23
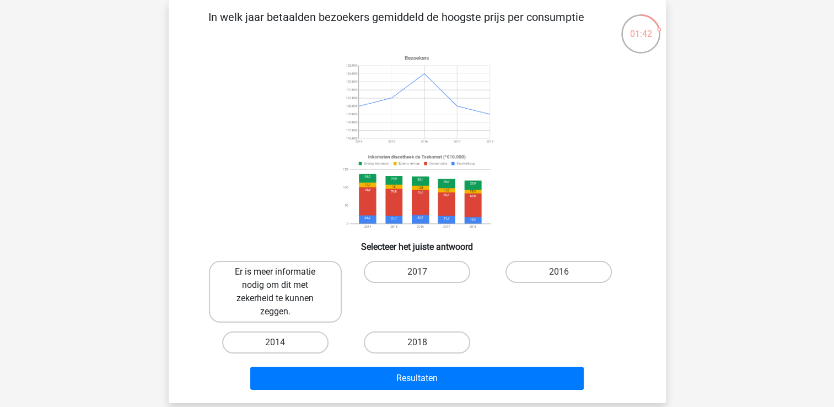
click at [304, 274] on label "Er is meer informatie nodig om dit met zekerheid te kunnen zeggen." at bounding box center [275, 292] width 133 height 62
click at [282, 274] on input "Er is meer informatie nodig om dit met zekerheid te kunnen zeggen." at bounding box center [278, 275] width 7 height 7
radio input "true"
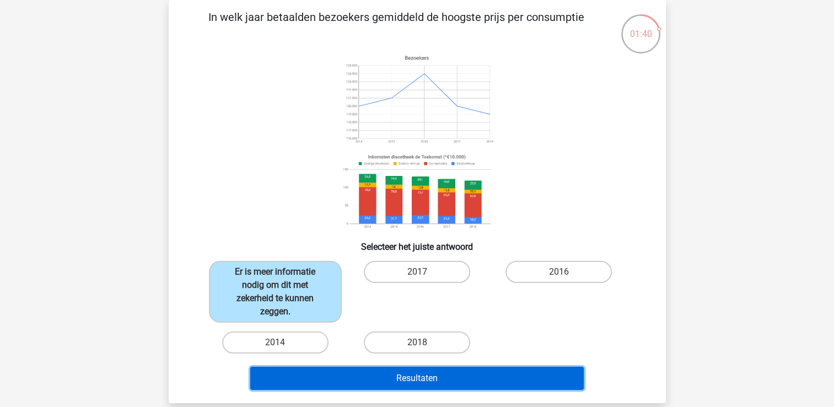
click at [389, 375] on button "Resultaten" at bounding box center [417, 378] width 334 height 23
